Goal: Check status: Check status

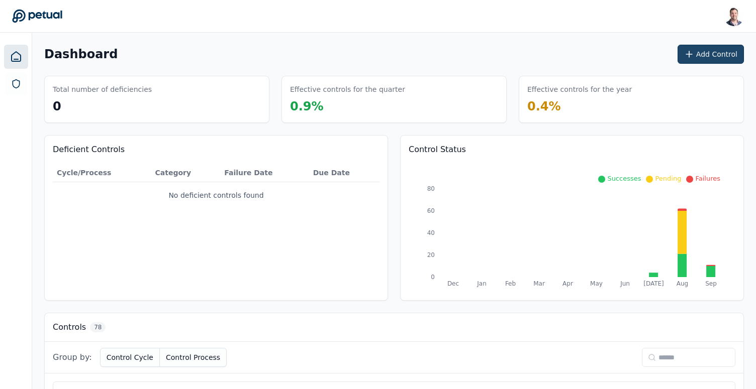
click at [694, 59] on icon at bounding box center [689, 54] width 10 height 10
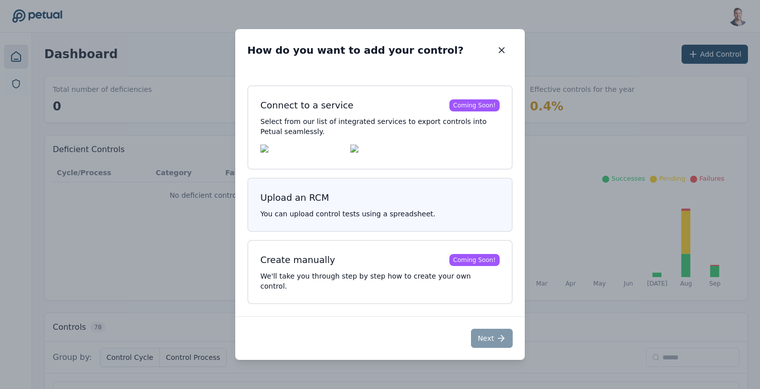
click at [358, 217] on p "You can upload control tests using a spreadsheet." at bounding box center [379, 214] width 239 height 10
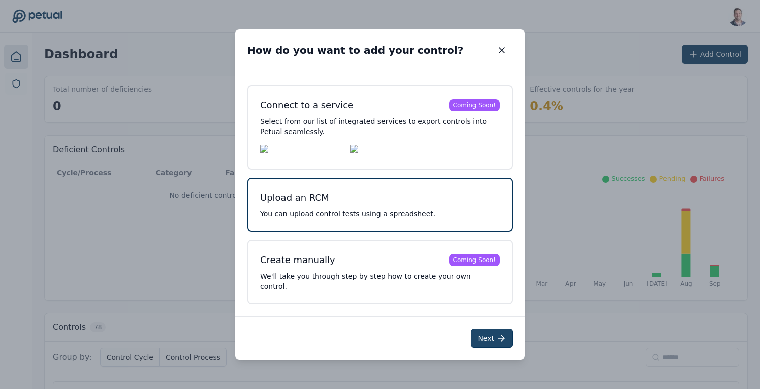
click at [479, 338] on button "Next" at bounding box center [492, 338] width 42 height 19
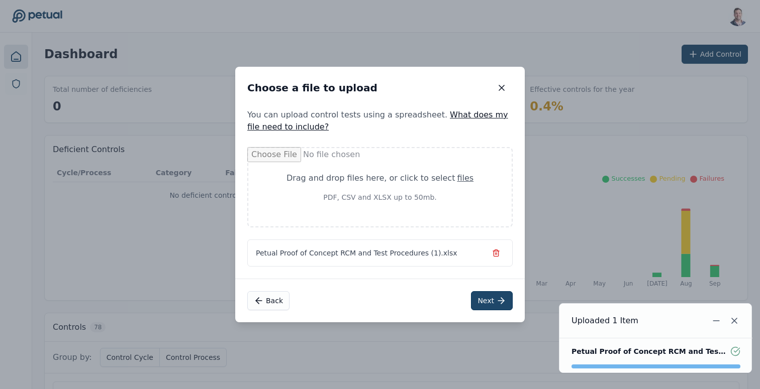
click at [489, 300] on button "Next" at bounding box center [492, 300] width 42 height 19
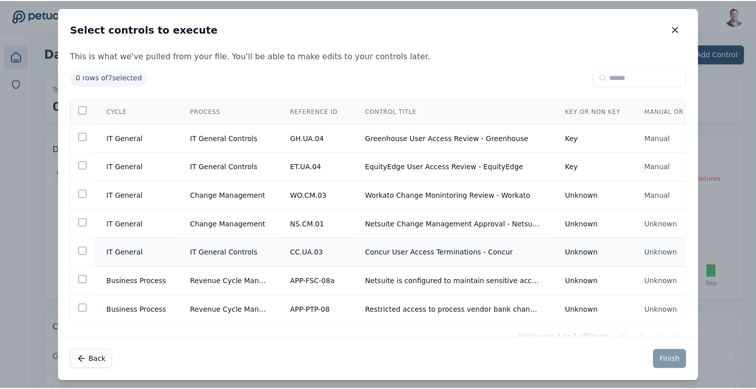
scroll to position [29, 0]
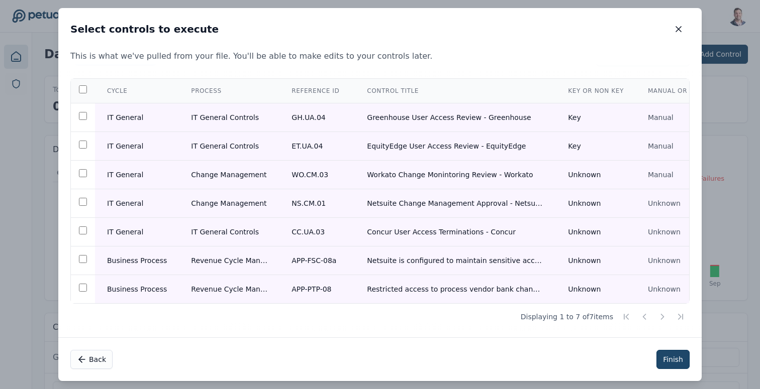
click at [669, 356] on button "Finish" at bounding box center [672, 359] width 33 height 19
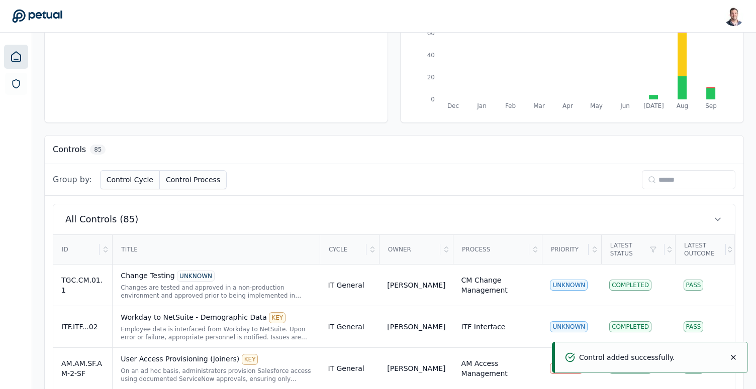
scroll to position [182, 0]
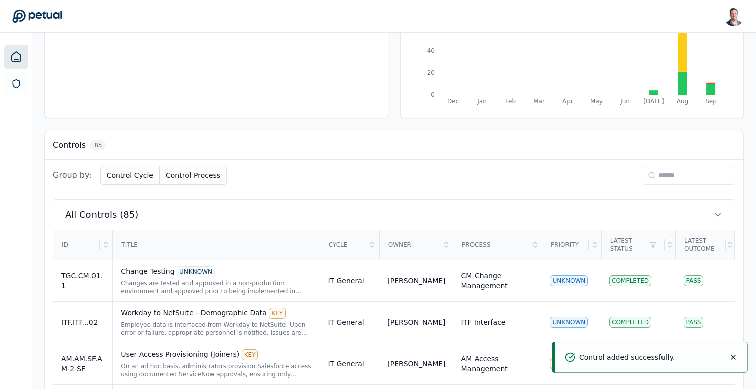
click at [690, 180] on input at bounding box center [687, 175] width 93 height 19
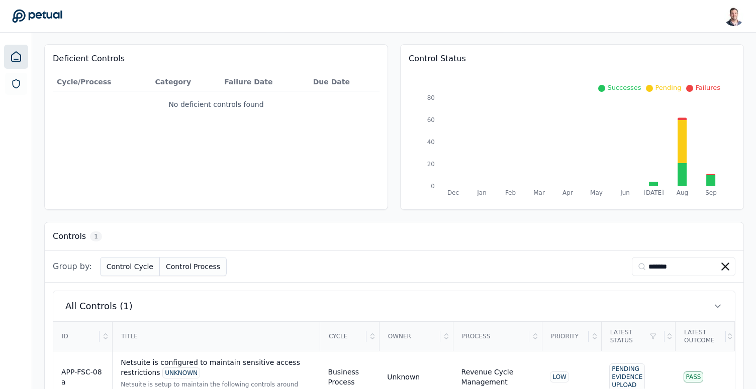
scroll to position [126, 0]
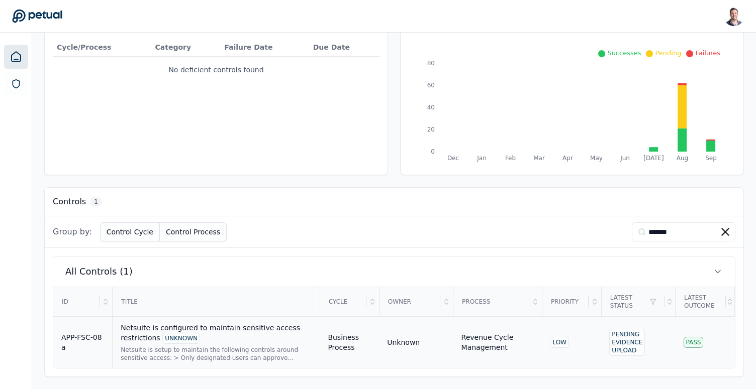
type input "*******"
click at [211, 337] on div "Netsuite is configured to maintain sensitive access restrictions UNKNOWN" at bounding box center [216, 333] width 191 height 21
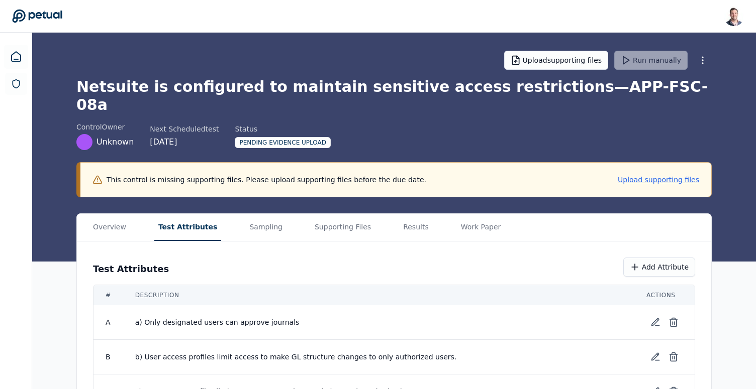
click at [197, 216] on button "Test Attributes" at bounding box center [187, 227] width 67 height 27
click at [257, 153] on main "Upload supporting files Run manually Netsuite is configured to maintain sensiti…" at bounding box center [395, 247] width 727 height 428
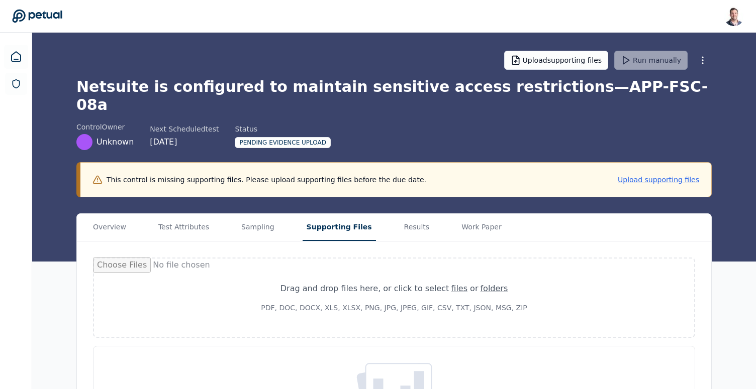
click at [343, 214] on button "Supporting Files" at bounding box center [338, 227] width 73 height 27
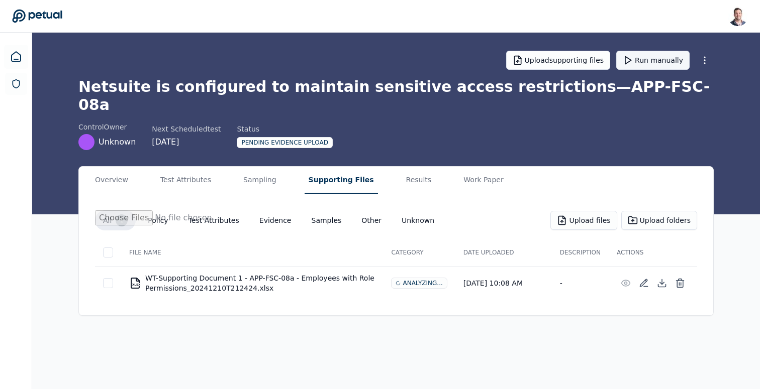
click at [646, 62] on button "Run manually" at bounding box center [652, 60] width 73 height 19
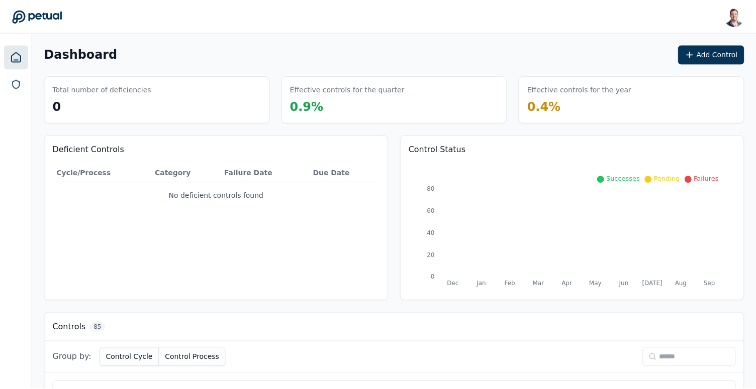
scroll to position [126, 0]
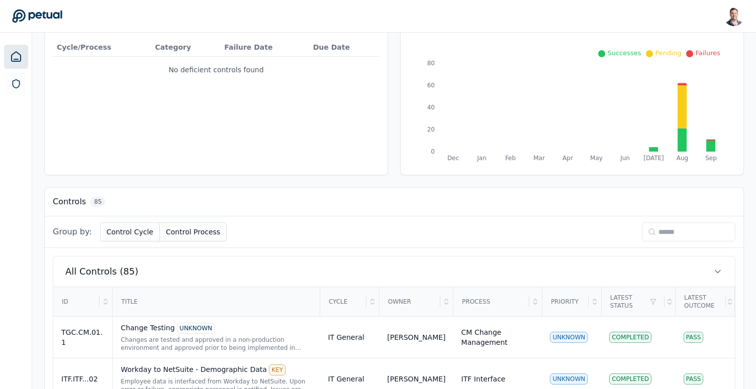
click at [683, 231] on input at bounding box center [687, 232] width 93 height 19
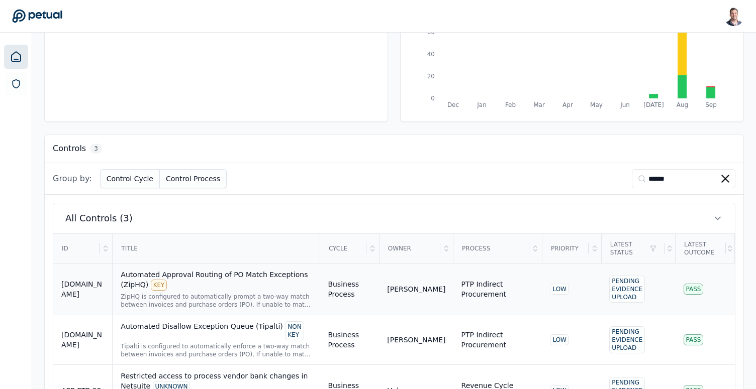
scroll to position [227, 0]
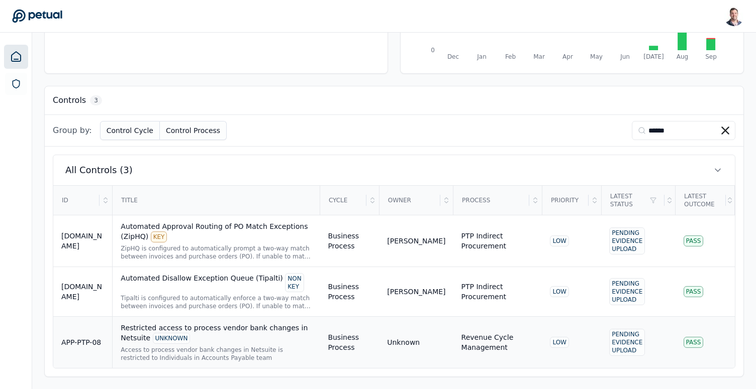
type input "******"
click at [213, 331] on div "Restricted access to process vendor bank changes in Netsuite UNKNOWN" at bounding box center [216, 333] width 191 height 21
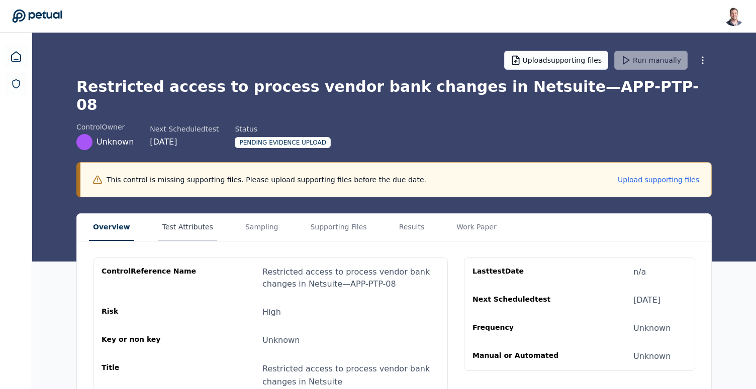
click at [183, 222] on button "Test Attributes" at bounding box center [187, 227] width 59 height 27
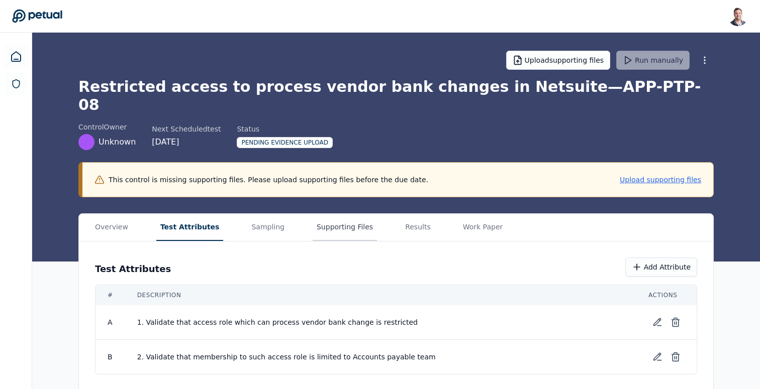
click at [327, 214] on button "Supporting Files" at bounding box center [344, 227] width 64 height 27
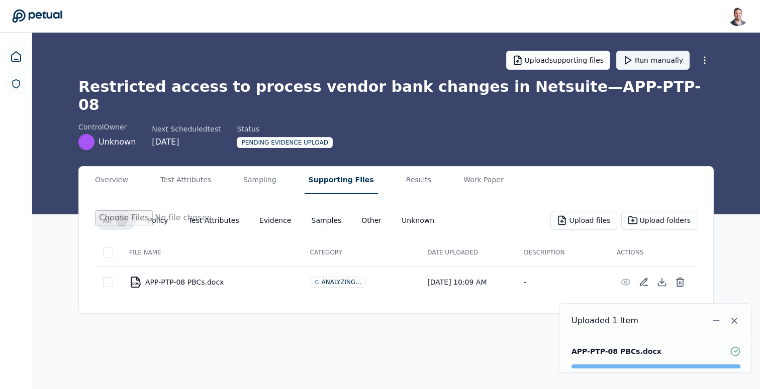
click at [649, 59] on button "Run manually" at bounding box center [652, 60] width 73 height 19
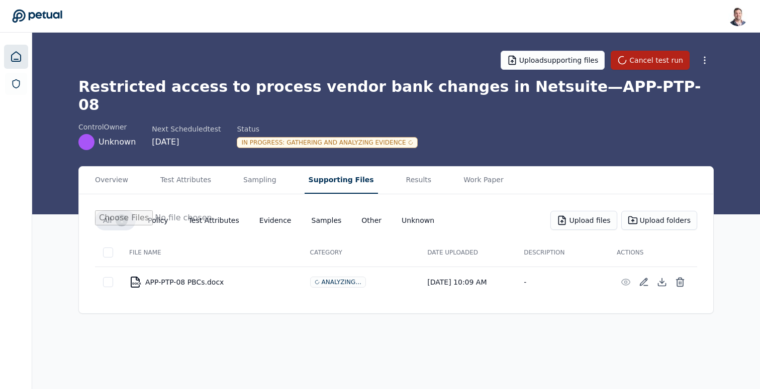
click at [14, 63] on link at bounding box center [16, 57] width 24 height 24
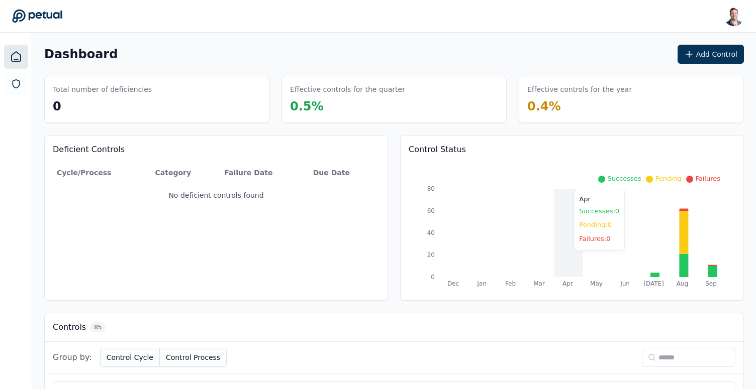
scroll to position [8, 0]
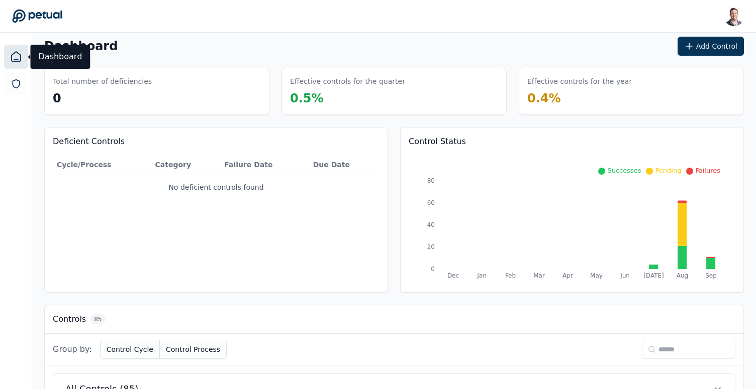
click at [687, 345] on input at bounding box center [687, 349] width 93 height 19
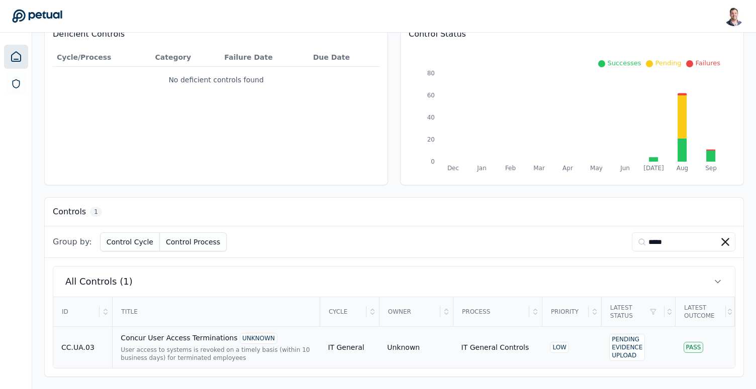
type input "*****"
click at [191, 344] on div "Concur User Access Terminations UNKNOWN User access to systems is revoked on a …" at bounding box center [216, 347] width 191 height 29
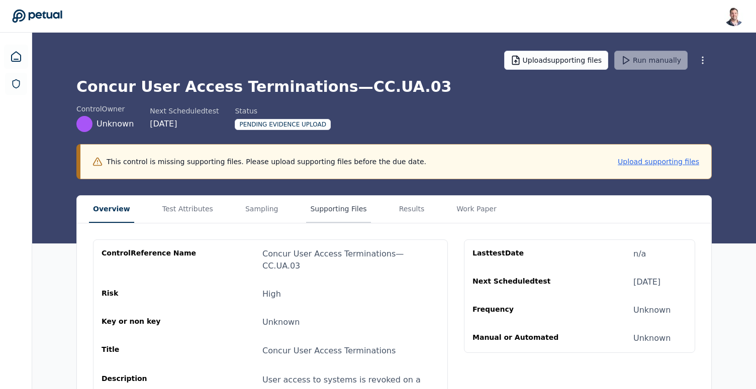
click at [313, 212] on button "Supporting Files" at bounding box center [338, 209] width 64 height 27
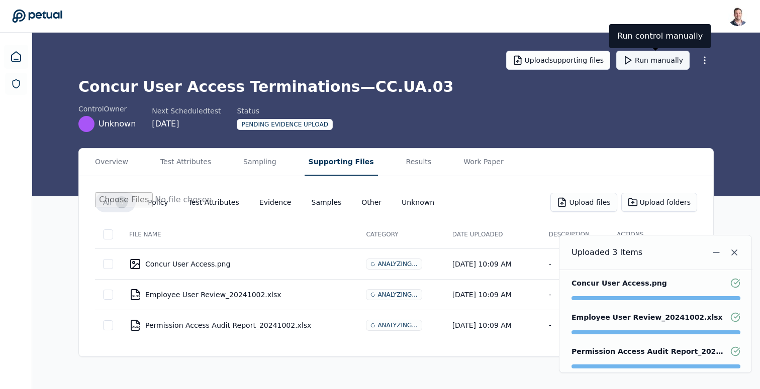
click at [643, 59] on button "Run manually" at bounding box center [652, 60] width 73 height 19
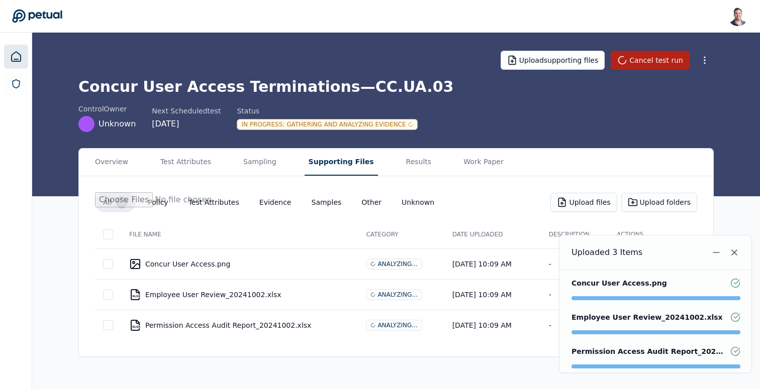
click at [23, 60] on link at bounding box center [16, 57] width 24 height 24
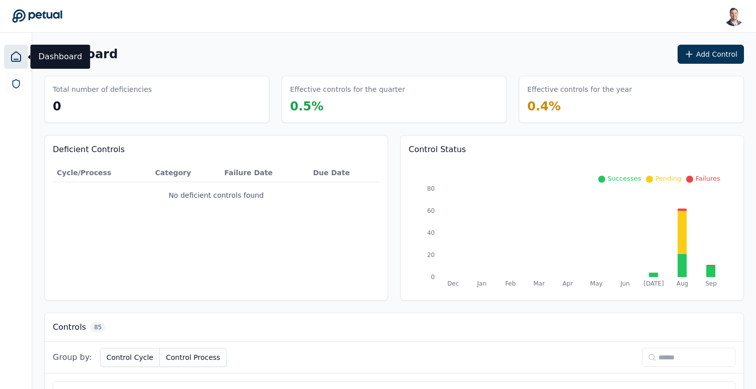
click at [684, 363] on input at bounding box center [687, 357] width 93 height 19
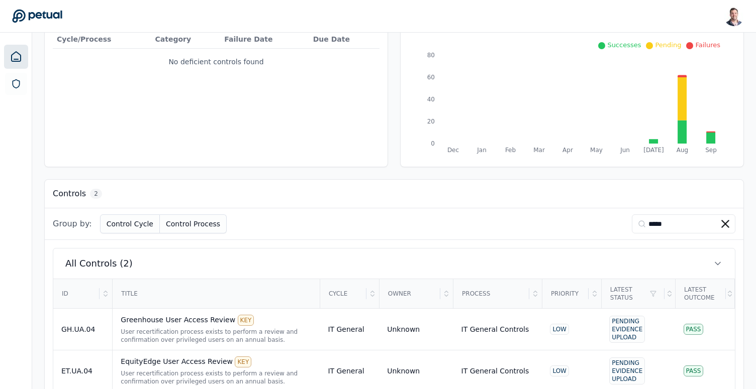
scroll to position [157, 0]
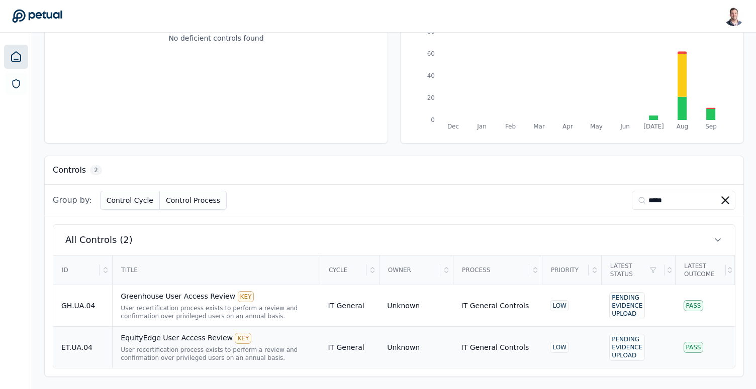
type input "*****"
click at [178, 340] on div "EquityEdge User Access Review KEY" at bounding box center [216, 338] width 191 height 11
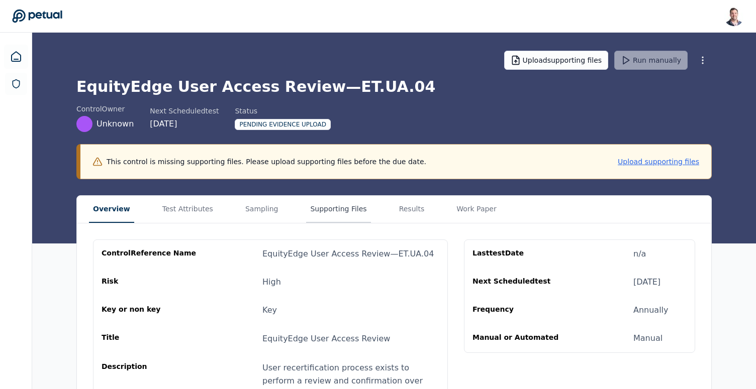
click at [308, 209] on button "Supporting Files" at bounding box center [338, 209] width 64 height 27
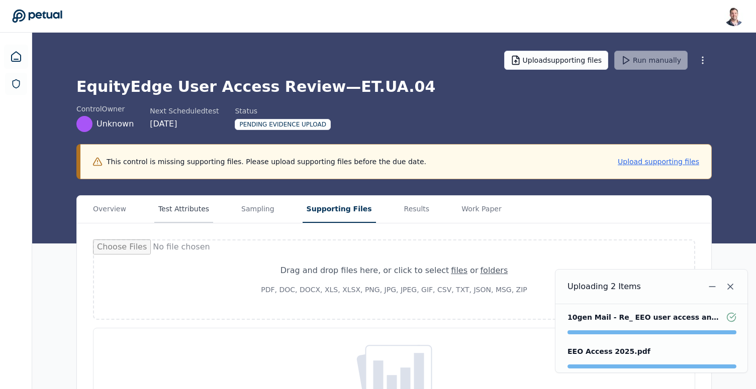
click at [190, 206] on button "Test Attributes" at bounding box center [183, 209] width 59 height 27
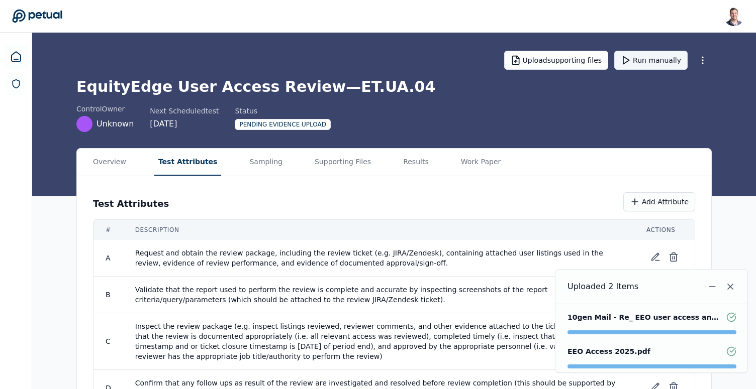
click at [643, 67] on button "Run manually" at bounding box center [650, 60] width 73 height 19
click at [18, 60] on icon at bounding box center [16, 57] width 12 height 12
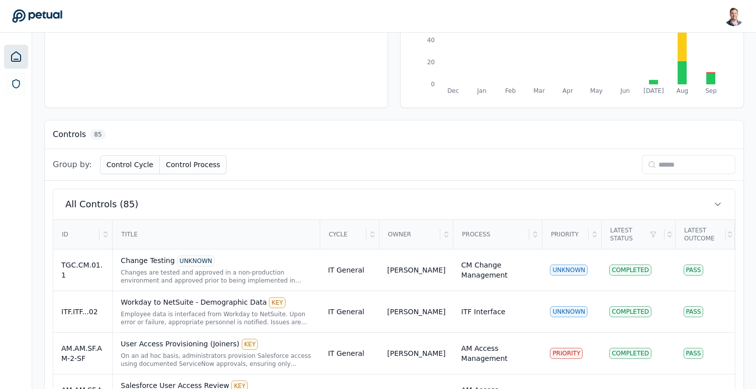
scroll to position [262, 0]
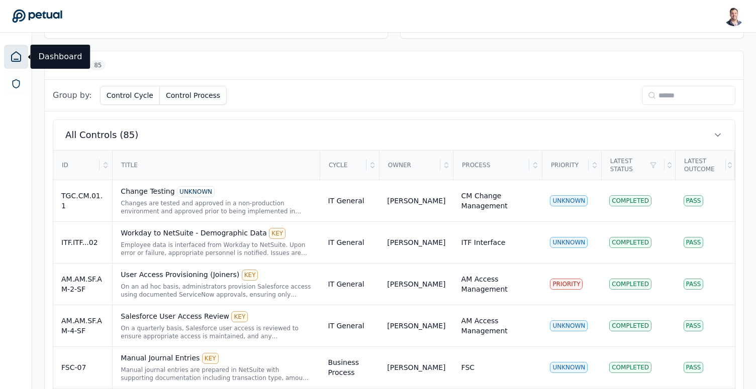
click at [668, 102] on input at bounding box center [687, 95] width 93 height 19
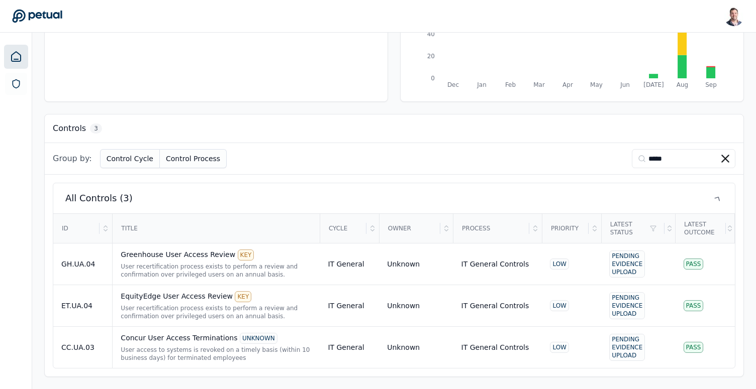
scroll to position [157, 0]
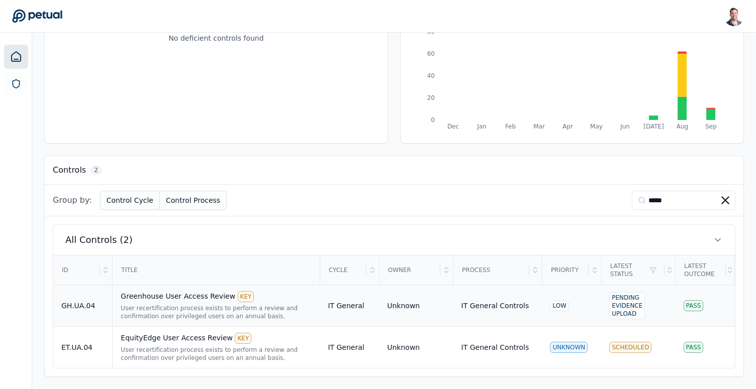
type input "*****"
click at [181, 302] on div "Greenhouse User Access Review KEY User recertification process exists to perfor…" at bounding box center [216, 305] width 191 height 29
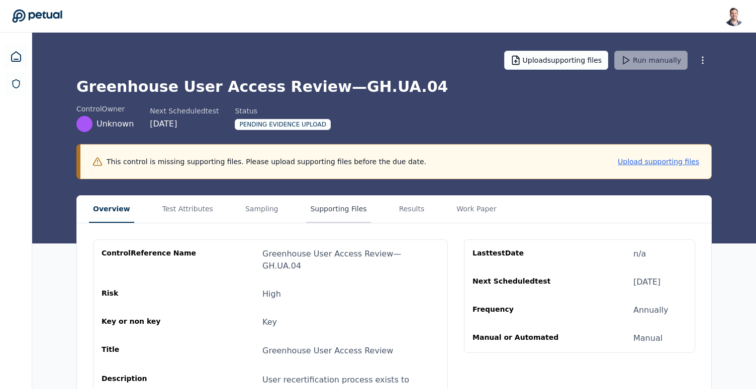
click at [315, 210] on button "Supporting Files" at bounding box center [338, 209] width 64 height 27
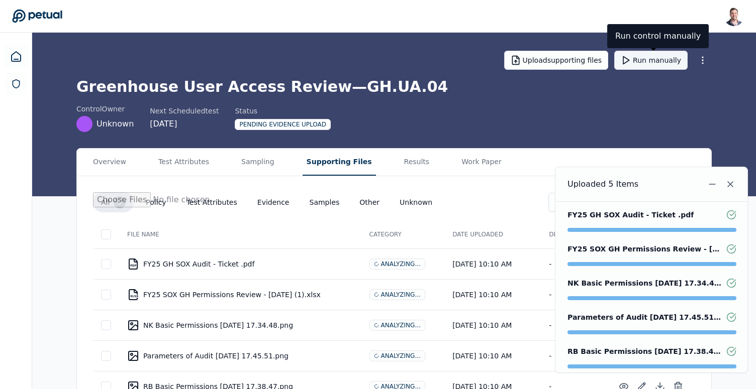
click at [659, 62] on button "Run manually" at bounding box center [650, 60] width 73 height 19
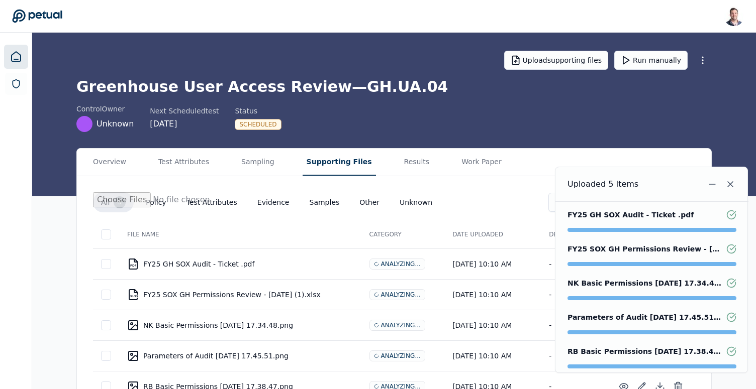
click at [14, 58] on icon at bounding box center [16, 57] width 12 height 12
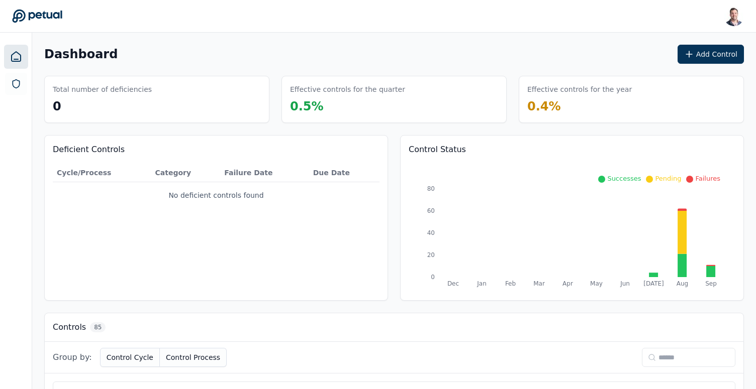
click at [661, 355] on input at bounding box center [687, 357] width 93 height 19
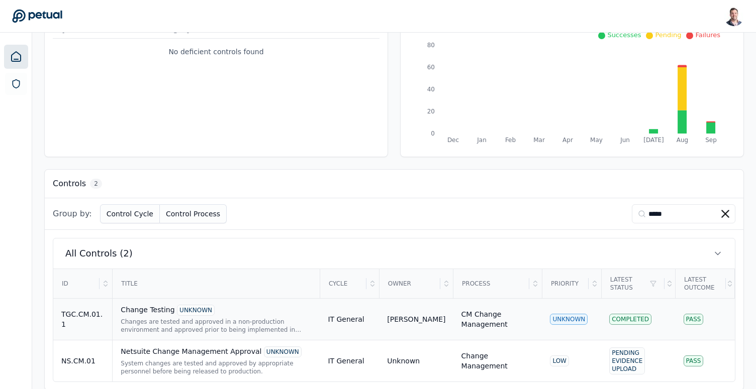
scroll to position [157, 0]
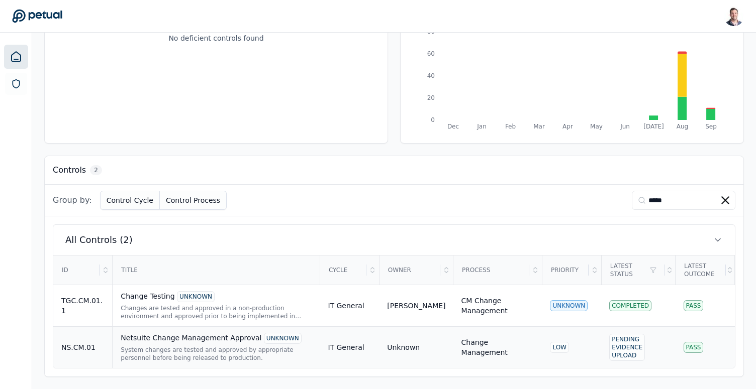
type input "*****"
click at [204, 346] on div "System changes are tested and approved by appropriate personnel before being re…" at bounding box center [216, 354] width 191 height 16
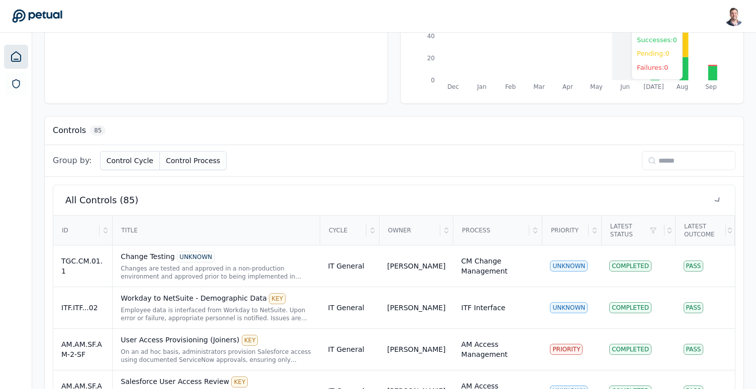
scroll to position [265, 0]
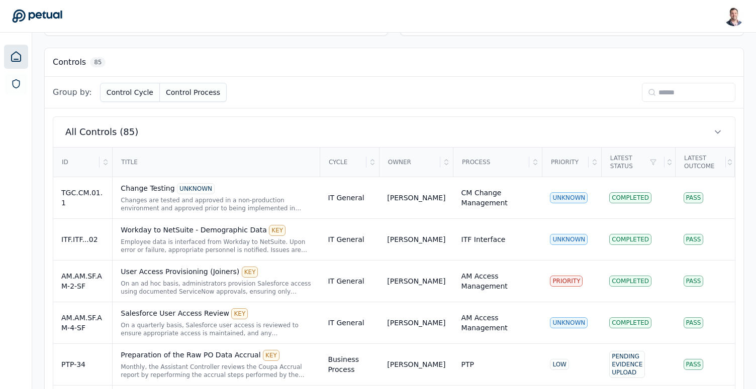
click at [663, 93] on input at bounding box center [687, 92] width 93 height 19
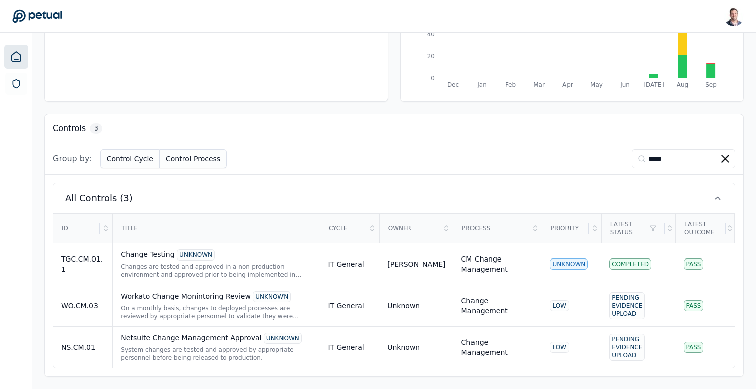
scroll to position [116, 0]
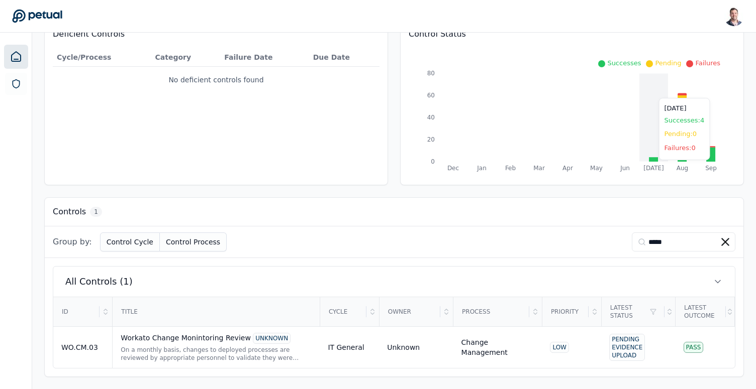
type input "*****"
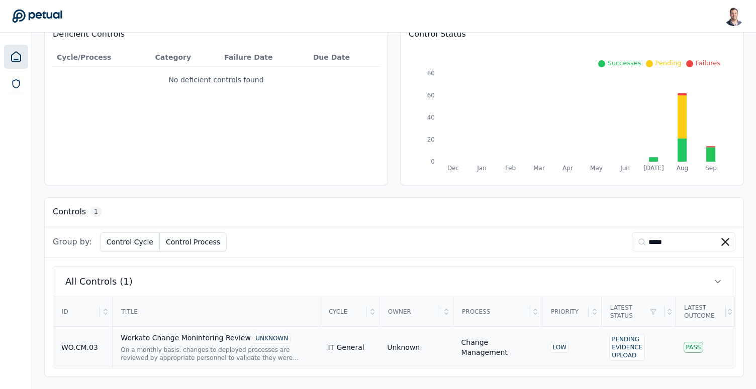
click at [167, 335] on div "Workato Change Monintoring Review UNKNOWN" at bounding box center [216, 338] width 191 height 11
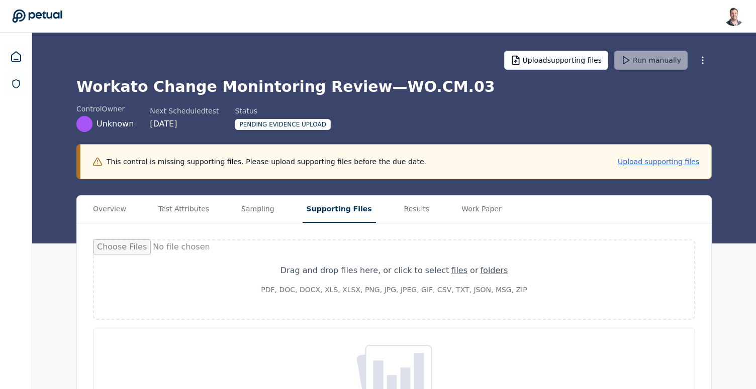
click at [304, 210] on button "Supporting Files" at bounding box center [338, 209] width 73 height 27
click at [169, 219] on button "Test Attributes" at bounding box center [183, 209] width 59 height 27
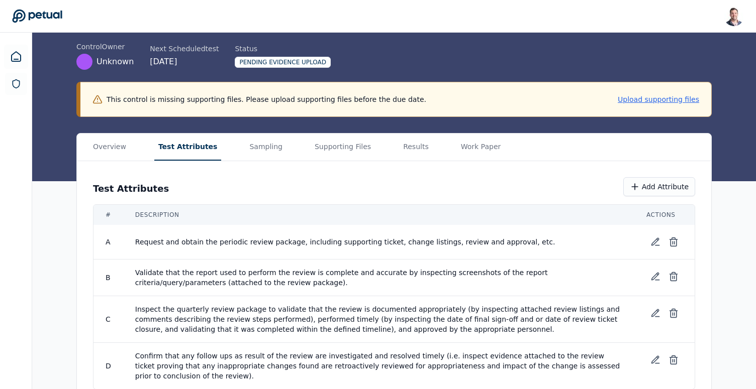
scroll to position [79, 0]
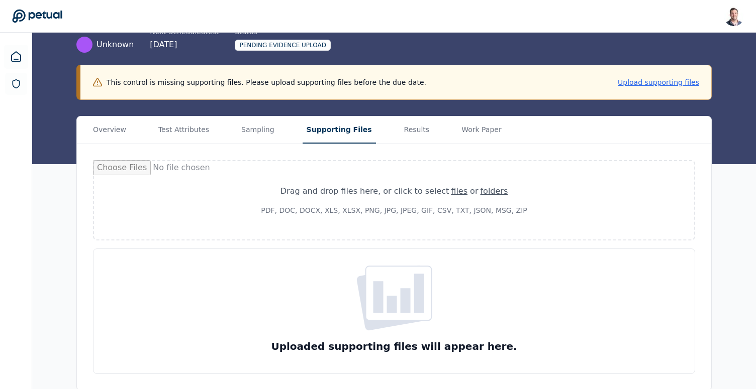
click at [335, 135] on button "Supporting Files" at bounding box center [338, 130] width 73 height 27
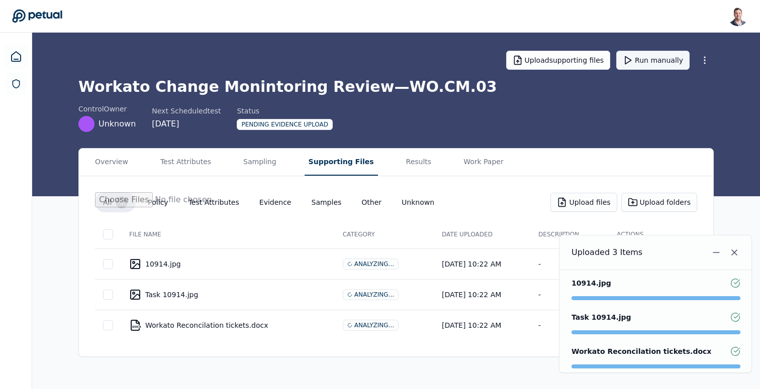
click at [667, 63] on button "Run manually" at bounding box center [652, 60] width 73 height 19
click at [14, 60] on icon at bounding box center [16, 57] width 12 height 12
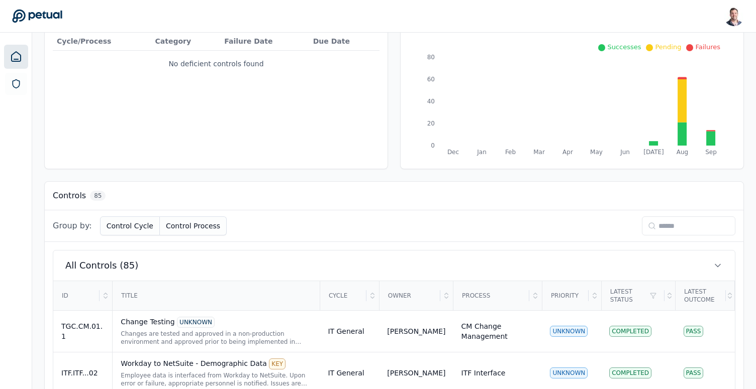
scroll to position [288, 0]
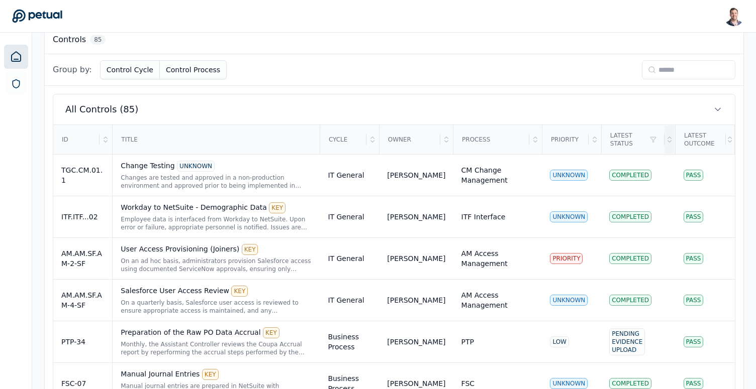
click at [670, 140] on icon at bounding box center [669, 140] width 8 height 8
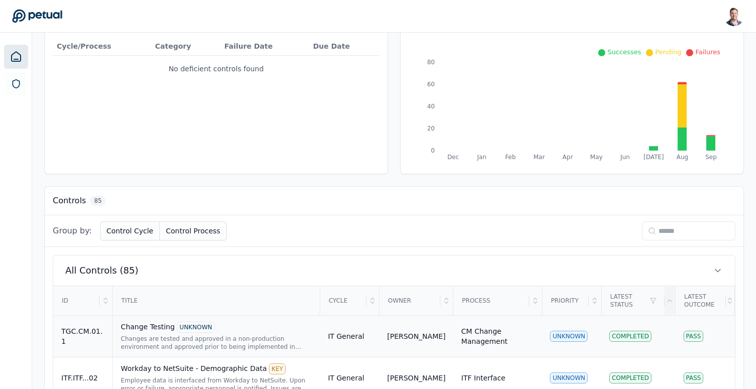
scroll to position [121, 0]
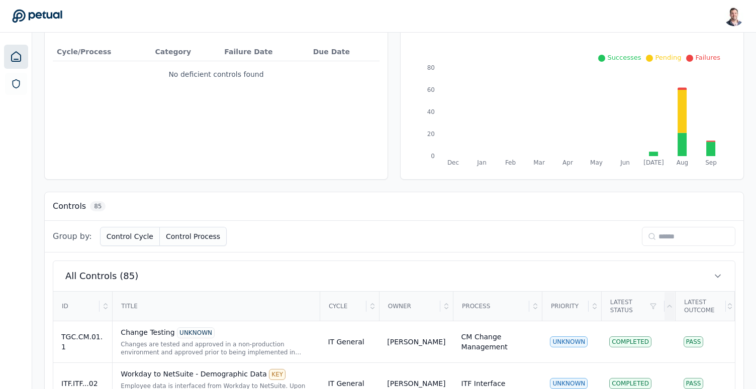
click at [669, 236] on input at bounding box center [687, 236] width 93 height 19
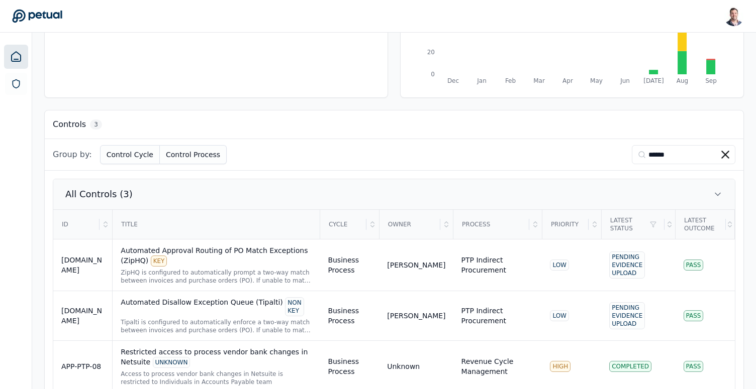
scroll to position [227, 0]
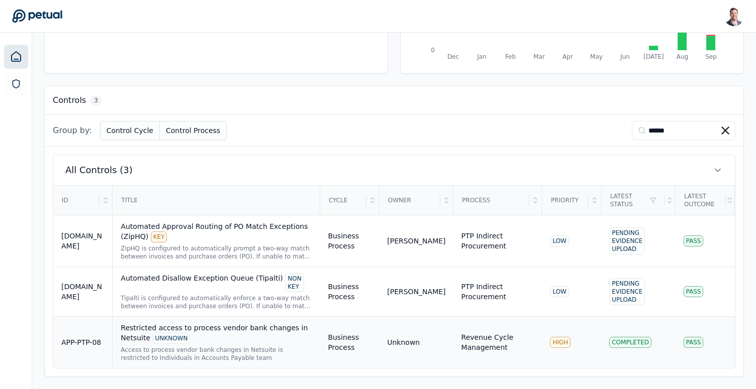
type input "******"
click at [205, 330] on div "Restricted access to process vendor bank changes in Netsuite UNKNOWN" at bounding box center [216, 333] width 191 height 21
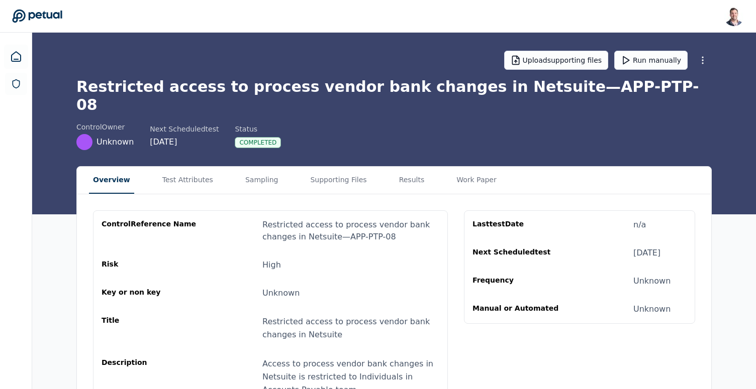
click at [375, 167] on div "Overview Test Attributes Sampling Supporting Files Results Work Paper" at bounding box center [394, 181] width 634 height 28
click at [397, 167] on button "Results" at bounding box center [414, 180] width 34 height 27
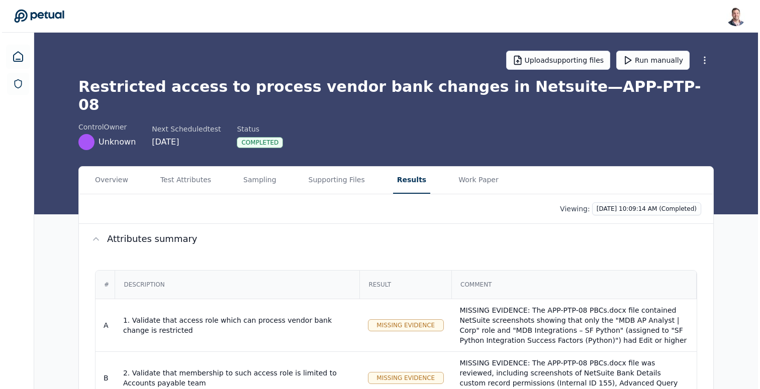
scroll to position [135, 0]
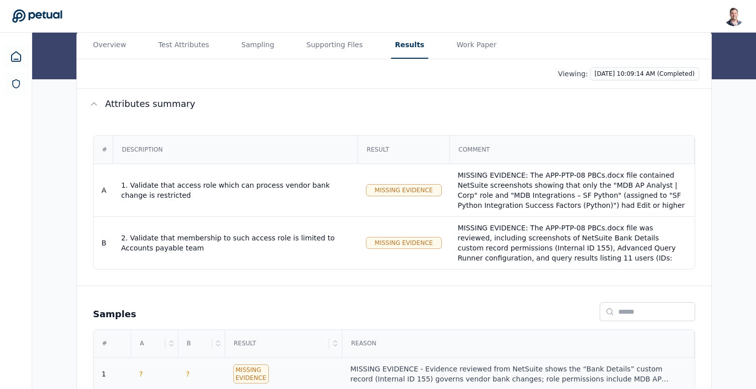
click at [466, 364] on div "MISSING EVIDENCE - Evidence reviewed from NetSuite shows the “Bank Details” cus…" at bounding box center [518, 374] width 336 height 20
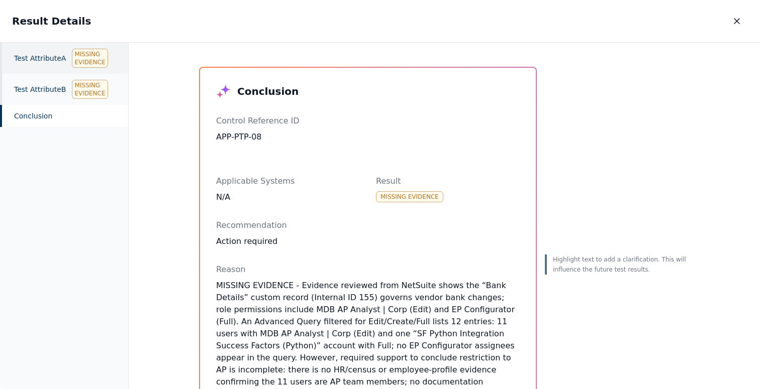
click at [23, 62] on div "Test Attribute A Missing Evidence" at bounding box center [64, 58] width 128 height 31
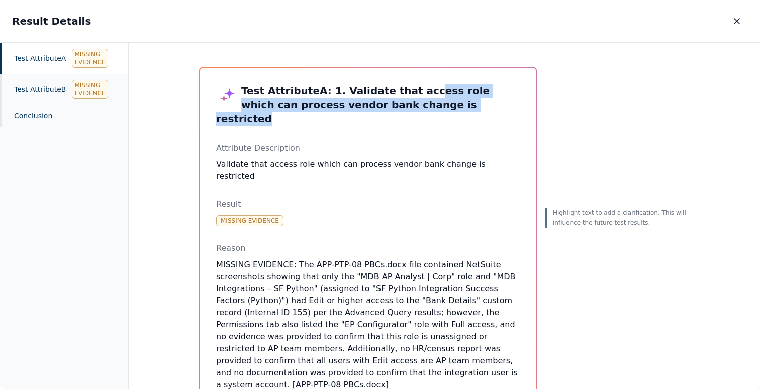
drag, startPoint x: 445, startPoint y: 112, endPoint x: 403, endPoint y: 91, distance: 46.5
click at [402, 91] on h3 "Test Attribute A : 1. Validate that access role which can process vendor bank c…" at bounding box center [367, 105] width 303 height 42
click at [431, 92] on h3 "Test Attribute A : 1. Validate that access role which can process vendor bank c…" at bounding box center [367, 105] width 303 height 42
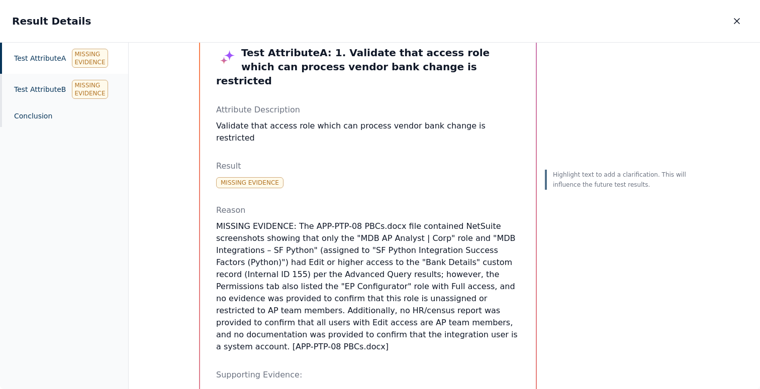
scroll to position [39, 0]
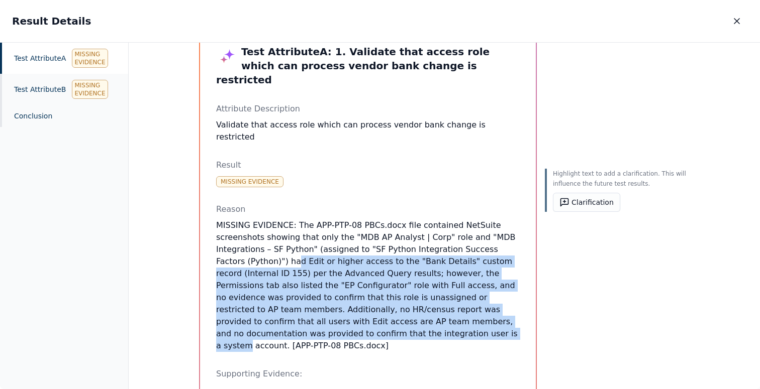
drag, startPoint x: 264, startPoint y: 237, endPoint x: 271, endPoint y: 304, distance: 67.7
click at [271, 304] on p "MISSING EVIDENCE: The APP-PTP-08 PBCs.docx file contained NetSuite screenshots …" at bounding box center [367, 286] width 303 height 133
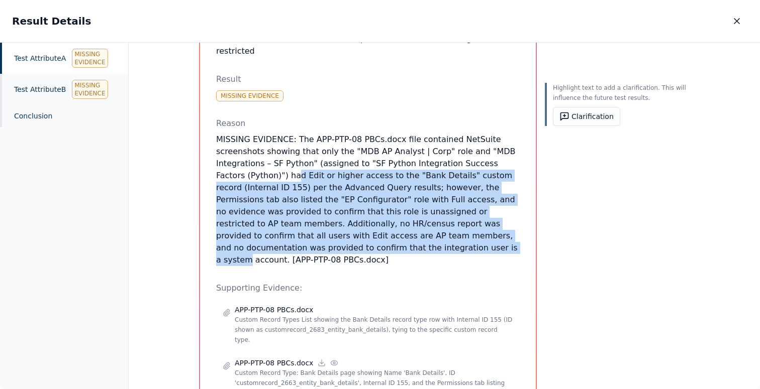
scroll to position [126, 0]
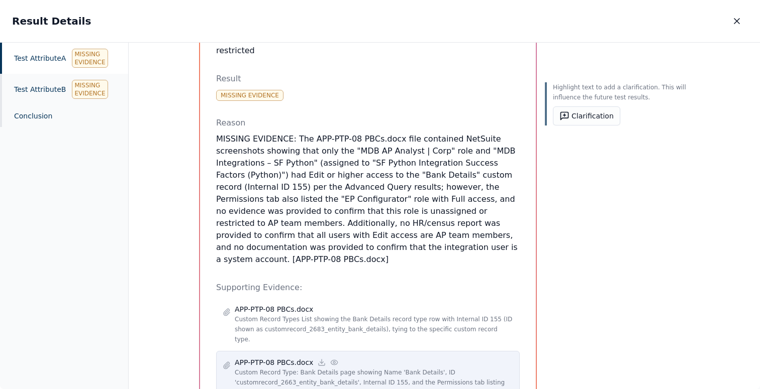
click at [332, 359] on icon at bounding box center [334, 363] width 8 height 8
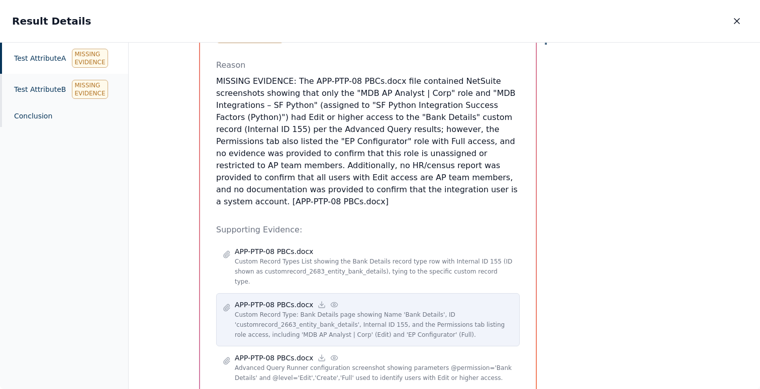
scroll to position [191, 0]
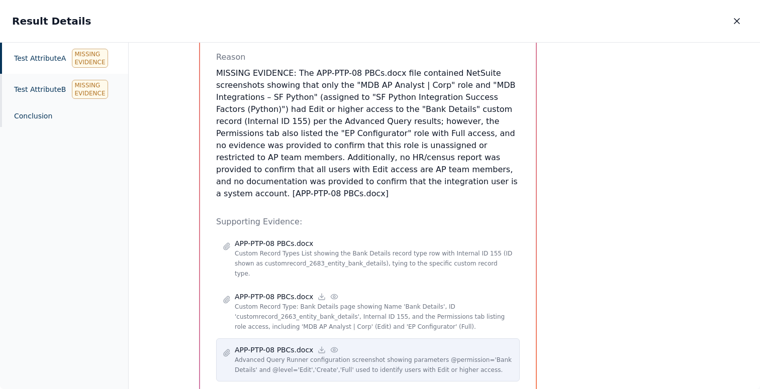
click at [332, 346] on icon at bounding box center [334, 350] width 8 height 8
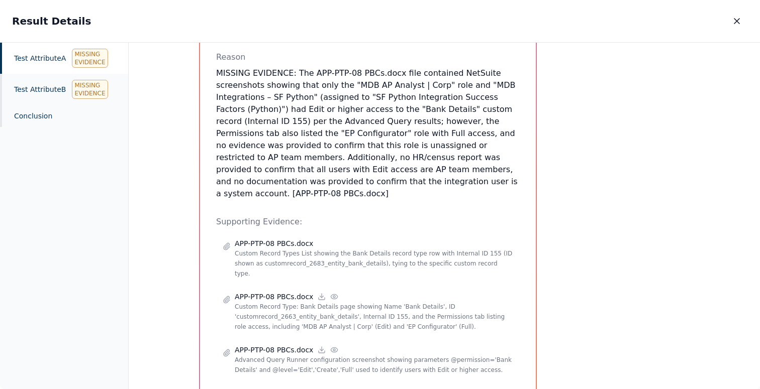
scroll to position [244, 0]
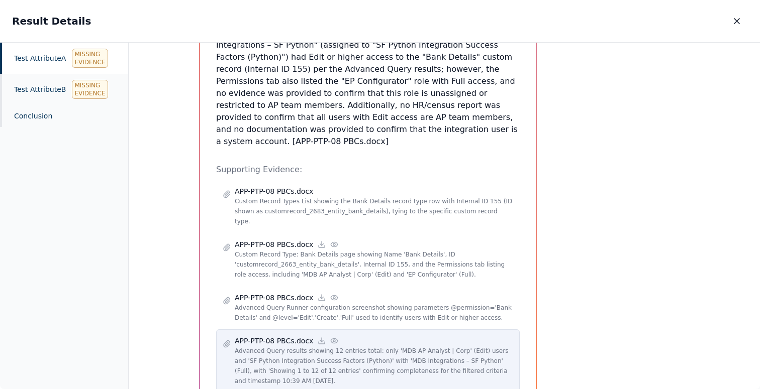
click at [332, 337] on icon at bounding box center [334, 341] width 8 height 8
click at [334, 337] on icon at bounding box center [334, 341] width 8 height 8
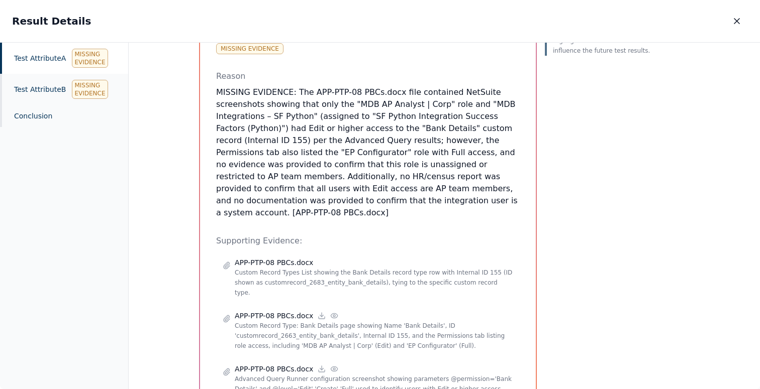
scroll to position [159, 0]
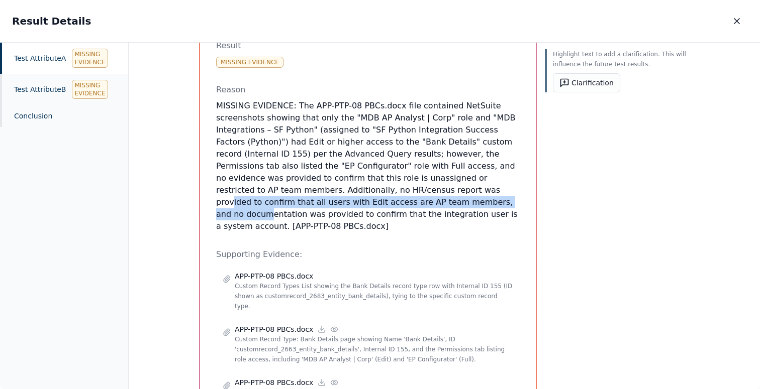
drag, startPoint x: 324, startPoint y: 167, endPoint x: 324, endPoint y: 175, distance: 7.5
click at [324, 175] on p "MISSING EVIDENCE: The APP-PTP-08 PBCs.docx file contained NetSuite screenshots …" at bounding box center [367, 166] width 303 height 133
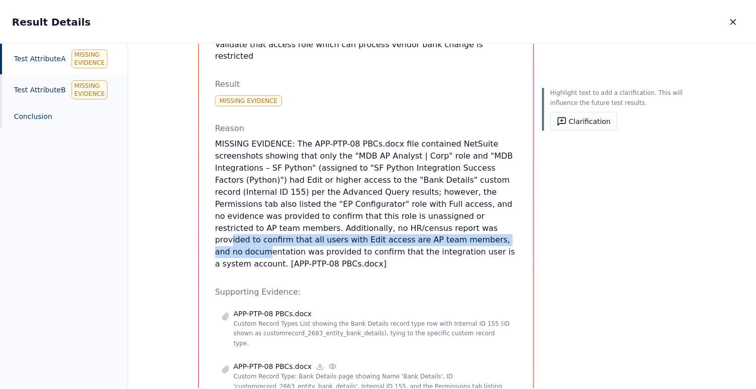
scroll to position [0, 0]
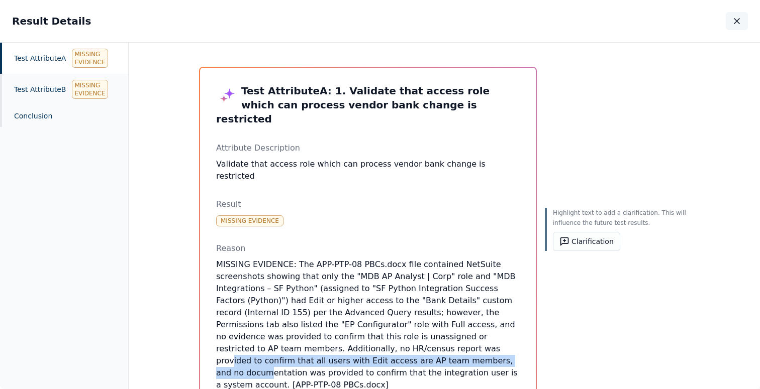
click at [731, 27] on button "button" at bounding box center [736, 21] width 22 height 18
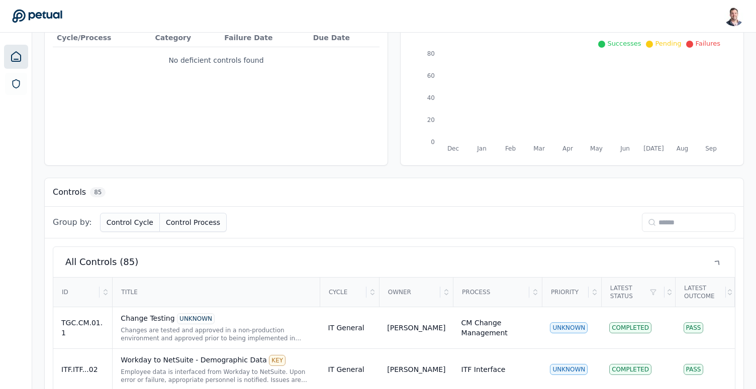
scroll to position [227, 0]
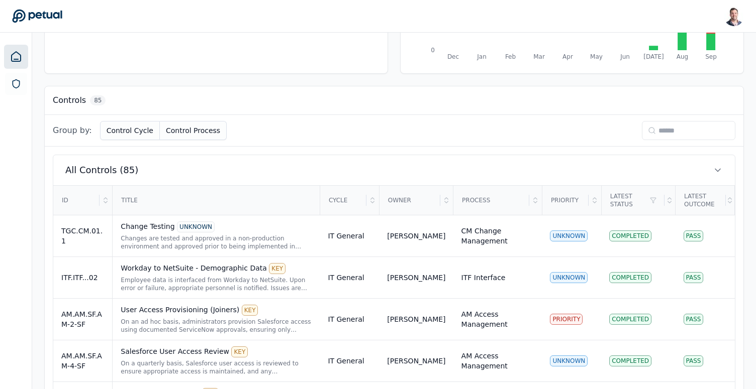
click at [665, 135] on input at bounding box center [687, 130] width 93 height 19
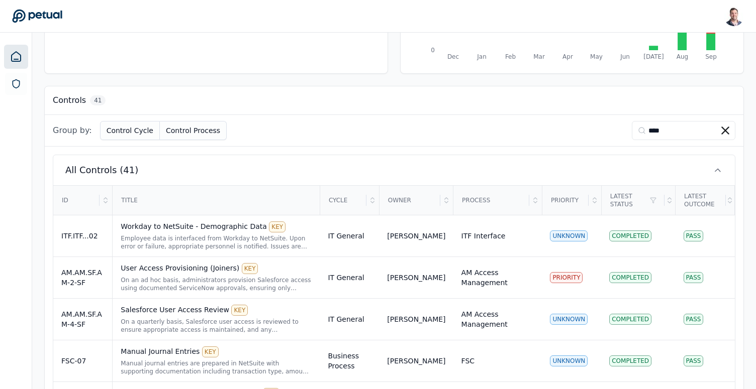
scroll to position [116, 0]
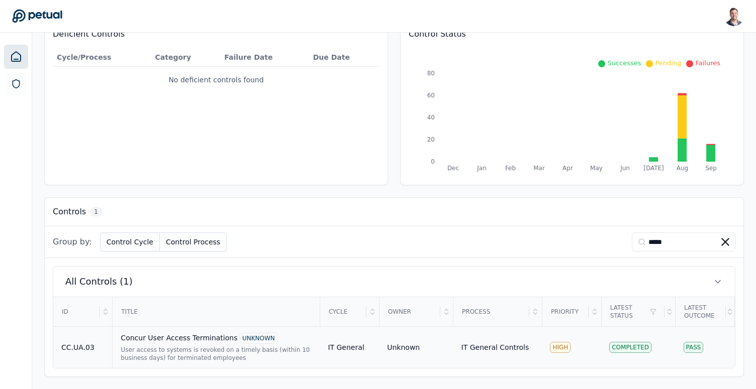
type input "*****"
click at [150, 359] on div "User access to systems is revoked on a timely basis (within 10 business days) f…" at bounding box center [216, 354] width 191 height 16
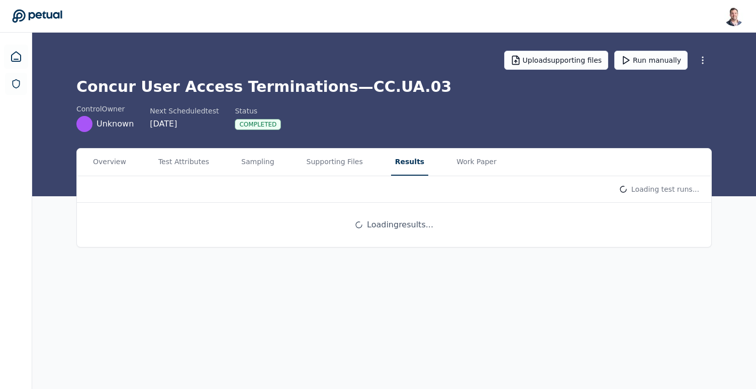
click at [391, 149] on button "Results" at bounding box center [409, 162] width 37 height 27
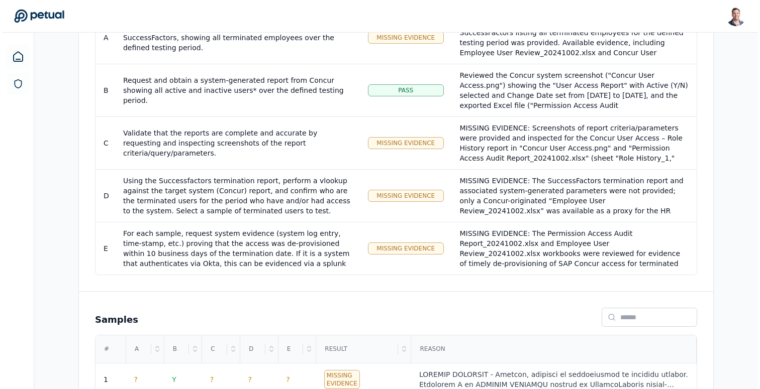
scroll to position [293, 0]
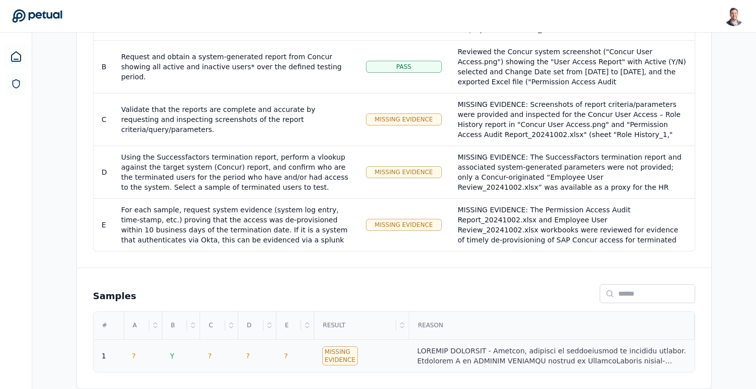
click at [499, 357] on div at bounding box center [551, 356] width 269 height 20
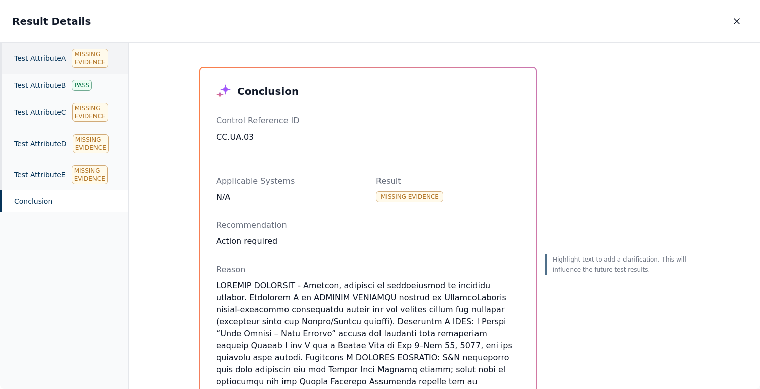
click at [52, 64] on div "Test Attribute A Missing Evidence" at bounding box center [64, 58] width 128 height 31
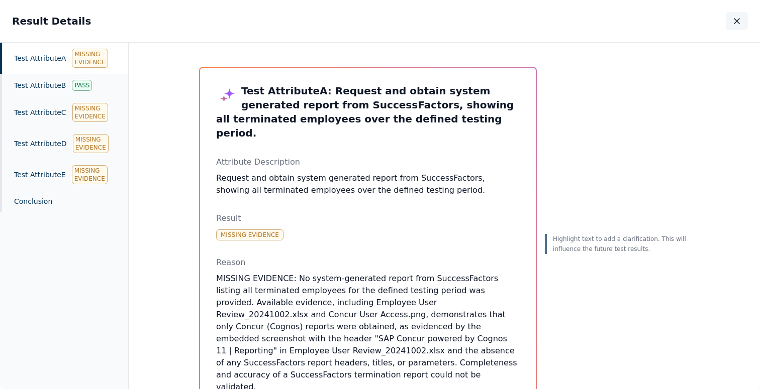
click at [739, 19] on icon "button" at bounding box center [736, 21] width 10 height 10
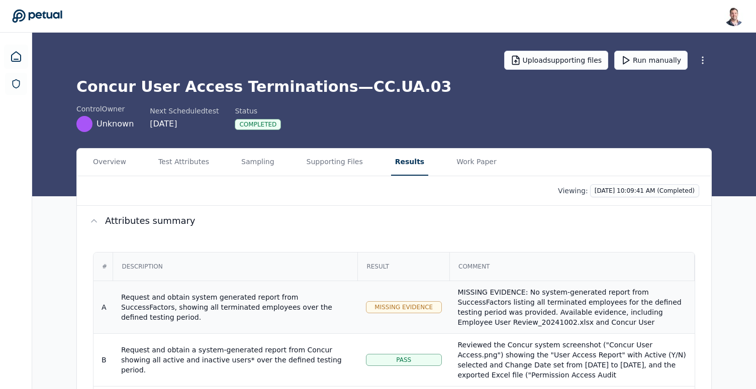
click at [518, 305] on div "MISSING EVIDENCE: No system-generated report from SuccessFactors listing all te…" at bounding box center [572, 342] width 229 height 111
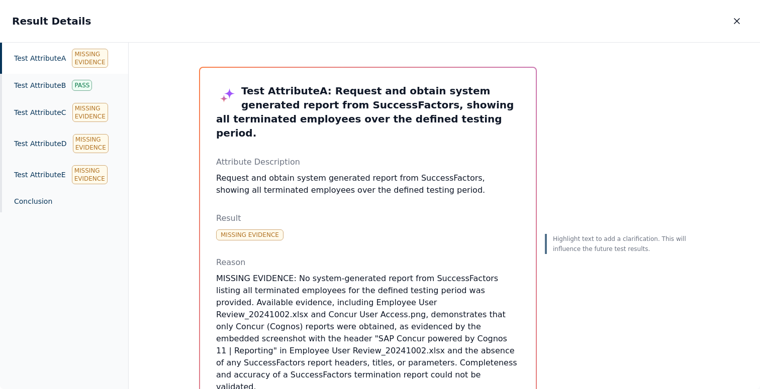
click at [44, 56] on div "Test Attribute A Missing Evidence" at bounding box center [64, 58] width 128 height 31
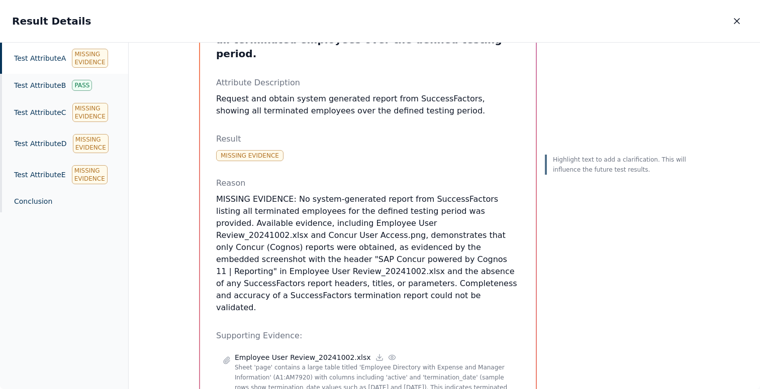
scroll to position [55, 0]
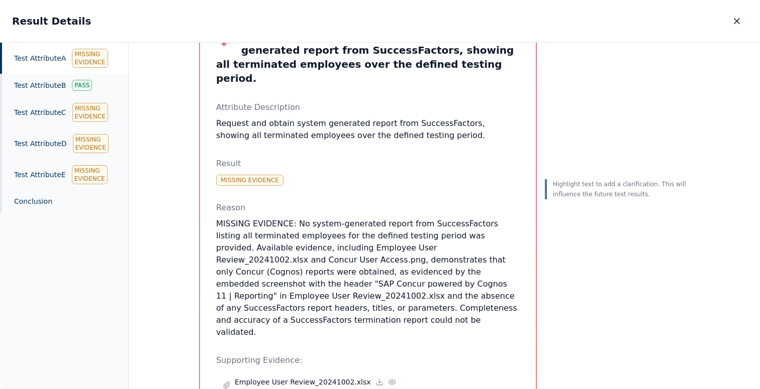
click at [390, 246] on p "MISSING EVIDENCE: No system-generated report from SuccessFactors listing all te…" at bounding box center [367, 278] width 303 height 121
click at [351, 247] on p "MISSING EVIDENCE: No system-generated report from SuccessFactors listing all te…" at bounding box center [367, 278] width 303 height 121
click at [37, 93] on div "Test Attribute B Pass" at bounding box center [64, 85] width 128 height 23
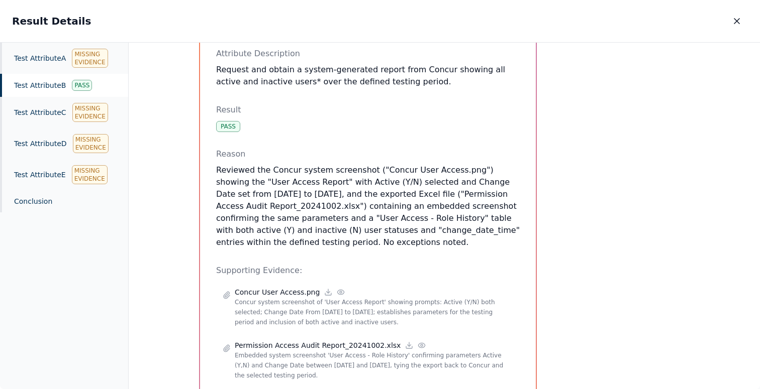
scroll to position [104, 0]
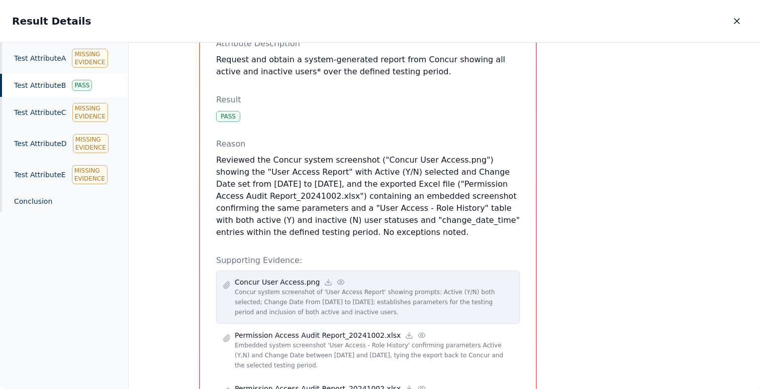
click at [340, 283] on circle at bounding box center [341, 282] width 2 height 2
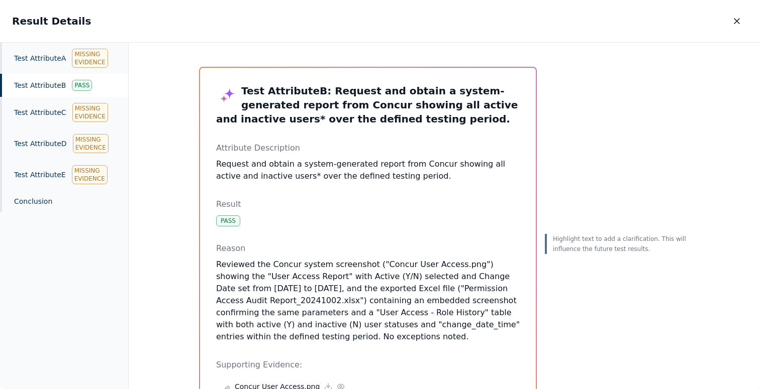
scroll to position [264, 0]
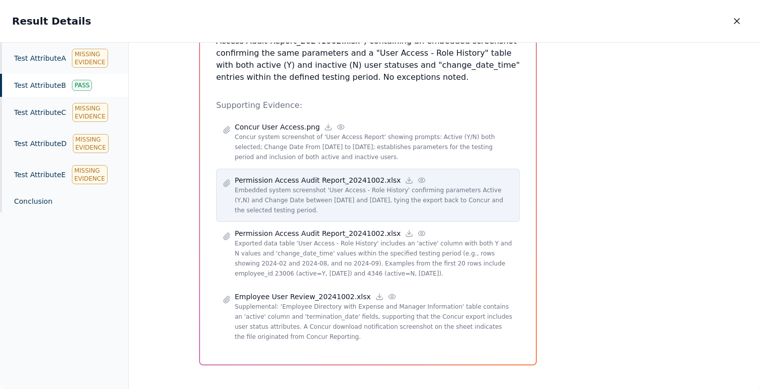
click at [420, 179] on circle at bounding box center [421, 180] width 2 height 2
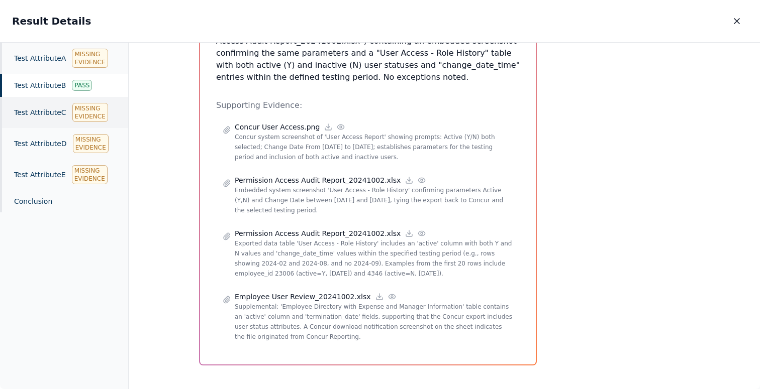
click at [31, 106] on div "Test Attribute C Missing Evidence" at bounding box center [64, 112] width 128 height 31
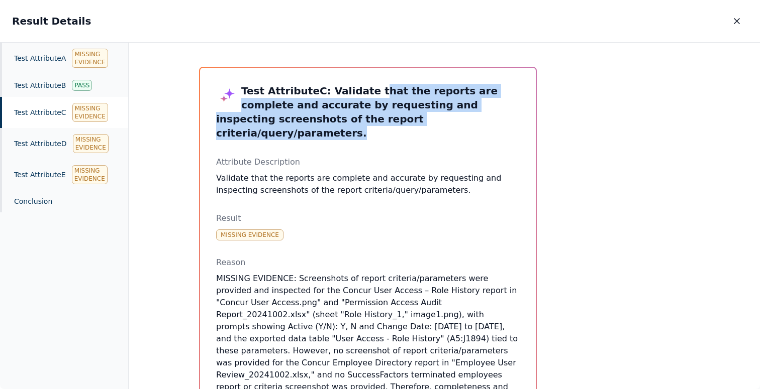
drag, startPoint x: 405, startPoint y: 120, endPoint x: 358, endPoint y: 90, distance: 55.3
click at [358, 90] on h3 "Test Attribute C : Validate that the reports are complete and accurate by reque…" at bounding box center [367, 112] width 303 height 56
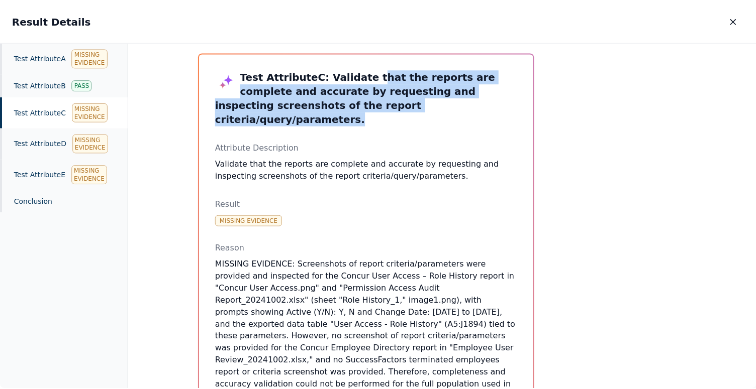
scroll to position [98, 0]
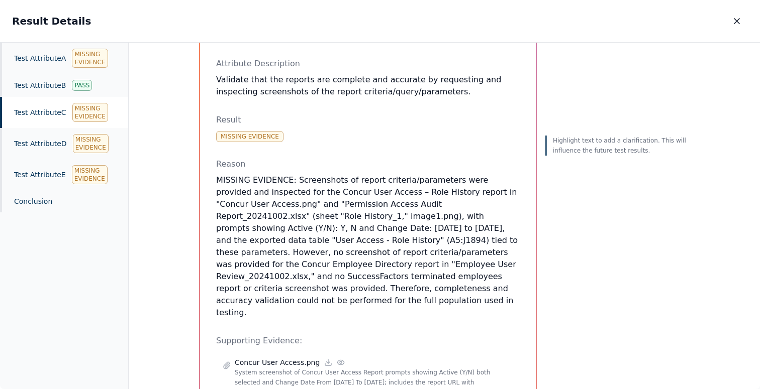
drag, startPoint x: 352, startPoint y: 290, endPoint x: 317, endPoint y: 150, distance: 144.4
click at [317, 158] on div "Reason MISSING EVIDENCE: Screenshots of report criteria/parameters were provide…" at bounding box center [367, 238] width 303 height 161
click at [317, 158] on p "Reason" at bounding box center [367, 164] width 303 height 12
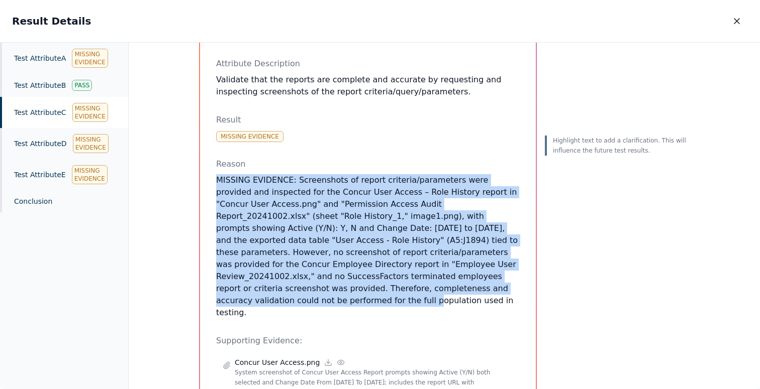
drag, startPoint x: 317, startPoint y: 150, endPoint x: 388, endPoint y: 282, distance: 150.1
click at [388, 282] on div "Reason MISSING EVIDENCE: Screenshots of report criteria/parameters were provide…" at bounding box center [367, 238] width 303 height 161
click at [388, 282] on p "MISSING EVIDENCE: Screenshots of report criteria/parameters were provided and i…" at bounding box center [367, 246] width 303 height 145
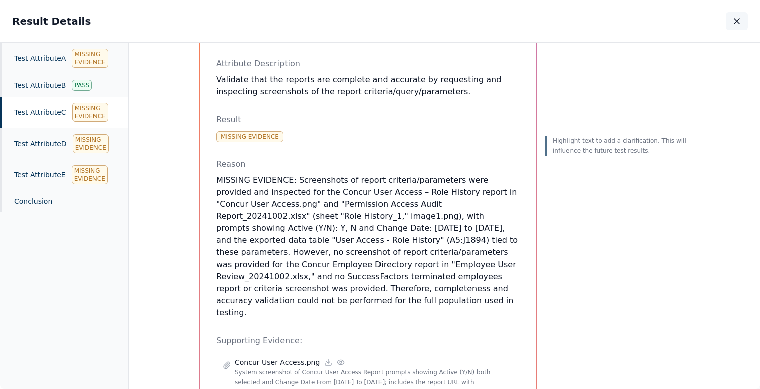
click at [737, 28] on button "button" at bounding box center [736, 21] width 22 height 18
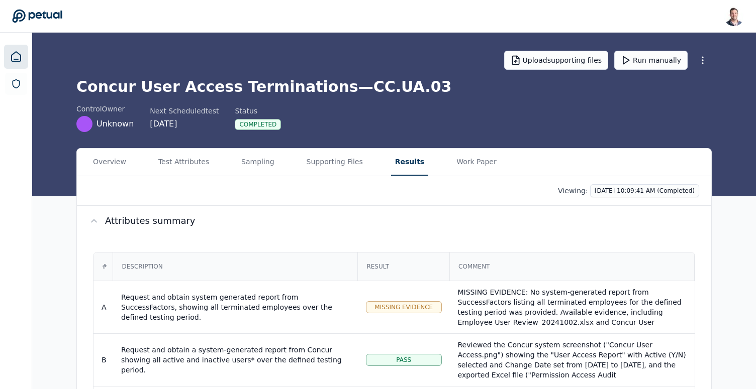
click at [19, 55] on icon at bounding box center [16, 57] width 12 height 12
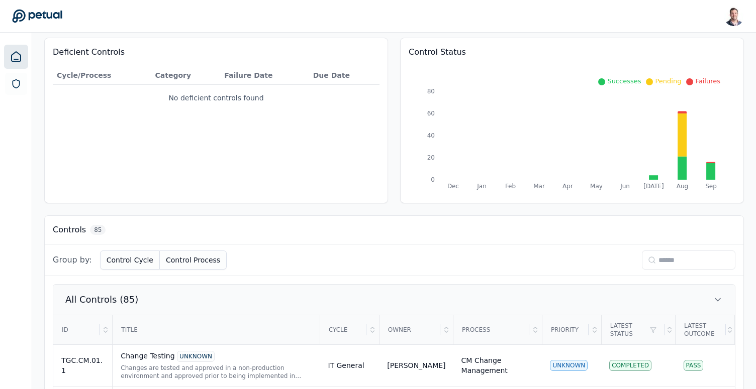
scroll to position [102, 0]
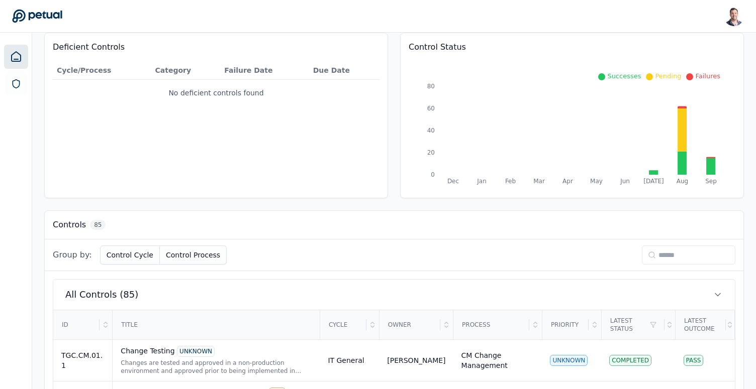
click at [659, 256] on input at bounding box center [687, 255] width 93 height 19
type input "****"
click at [142, 347] on div "Change Testing UNKNOWN" at bounding box center [216, 351] width 191 height 11
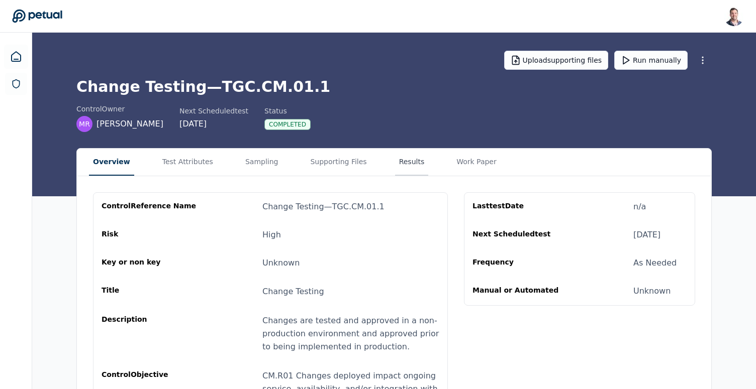
click at [395, 160] on button "Results" at bounding box center [412, 162] width 34 height 27
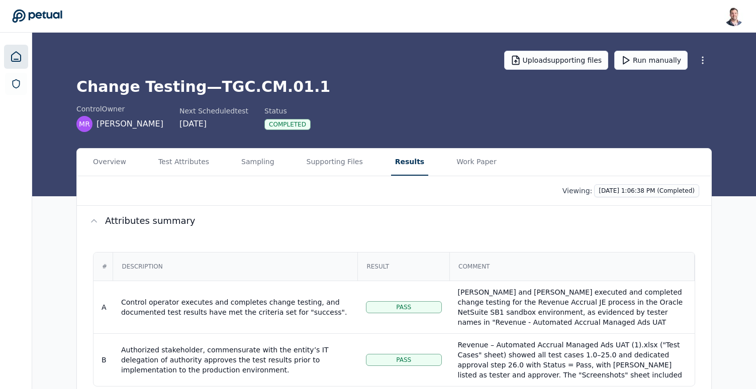
click at [17, 61] on icon at bounding box center [16, 57] width 9 height 10
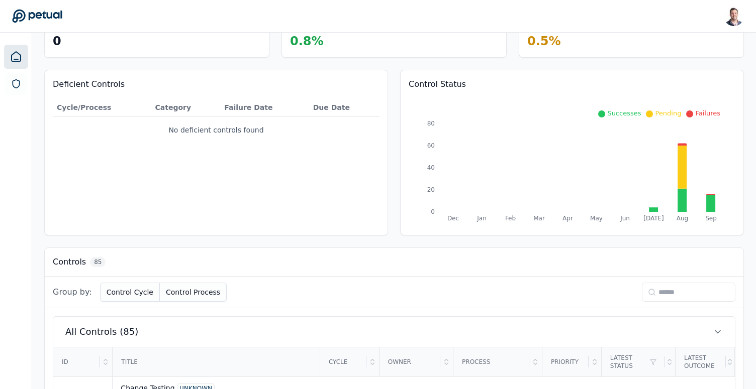
scroll to position [69, 0]
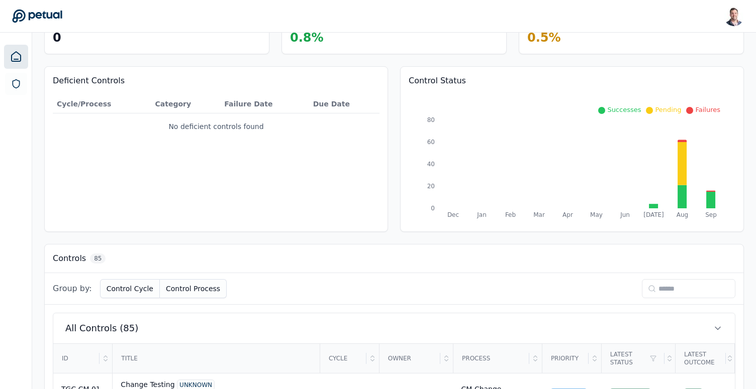
click at [676, 293] on input at bounding box center [687, 288] width 93 height 19
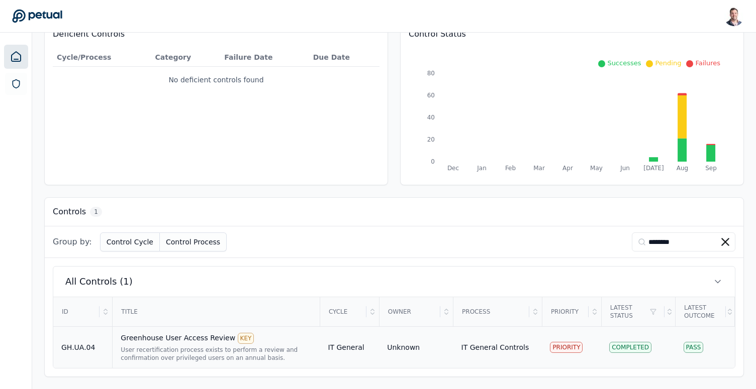
type input "********"
click at [172, 356] on div "User recertification process exists to perform a review and confirmation over p…" at bounding box center [216, 354] width 191 height 16
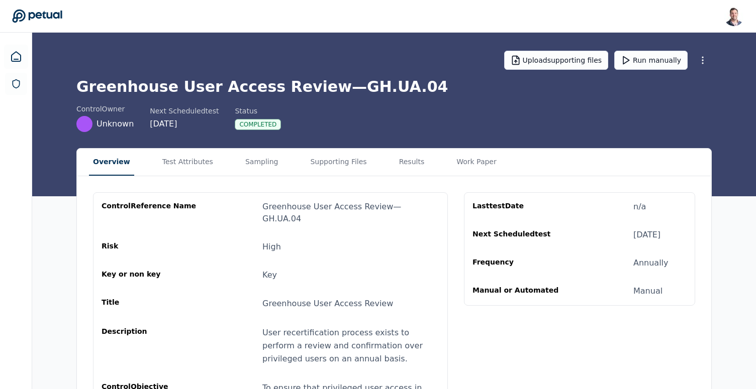
click at [396, 180] on div "control Reference Name Greenhouse User Access Review — GH.UA.04 Risk High Key o…" at bounding box center [394, 317] width 634 height 282
click at [399, 173] on button "Results" at bounding box center [414, 162] width 34 height 27
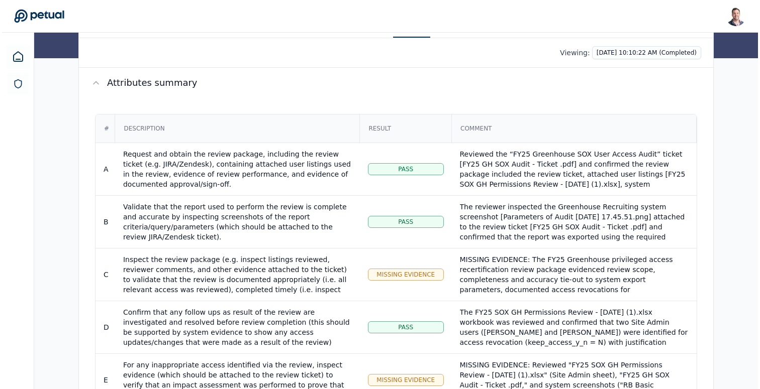
scroll to position [293, 0]
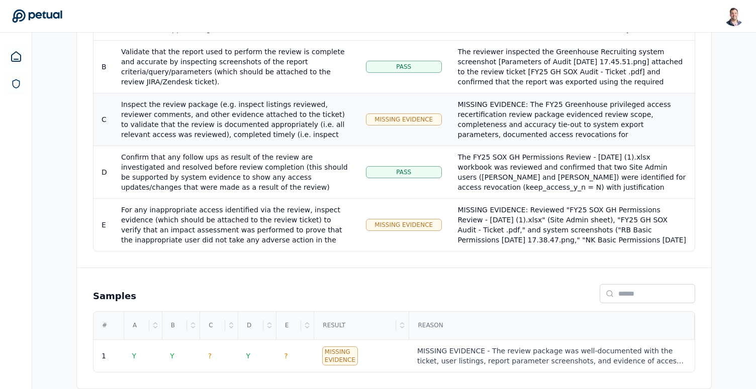
click at [507, 121] on div "MISSING EVIDENCE: The FY25 Greenhouse privileged access recertification review …" at bounding box center [572, 174] width 229 height 151
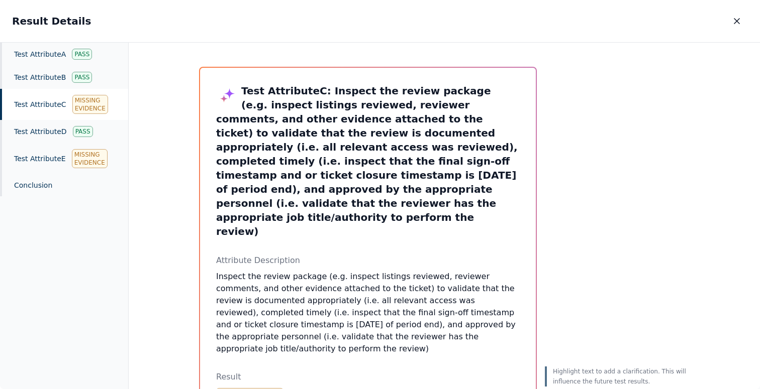
click at [25, 100] on div "Test Attribute C Missing Evidence" at bounding box center [64, 104] width 128 height 31
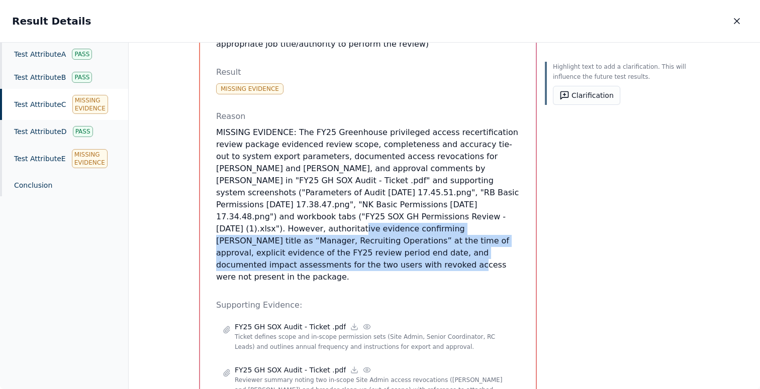
drag, startPoint x: 364, startPoint y: 175, endPoint x: 338, endPoint y: 216, distance: 48.6
click at [338, 216] on p "MISSING EVIDENCE: The FY25 Greenhouse privileged access recertification review …" at bounding box center [367, 205] width 303 height 157
click at [358, 218] on p "MISSING EVIDENCE: The FY25 Greenhouse privileged access recertification review …" at bounding box center [367, 205] width 303 height 157
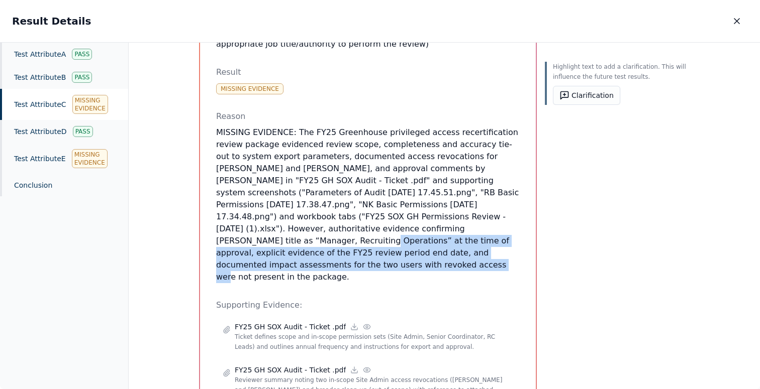
drag, startPoint x: 358, startPoint y: 218, endPoint x: 359, endPoint y: 182, distance: 35.7
click at [359, 182] on p "MISSING EVIDENCE: The FY25 Greenhouse privileged access recertification review …" at bounding box center [367, 205] width 303 height 157
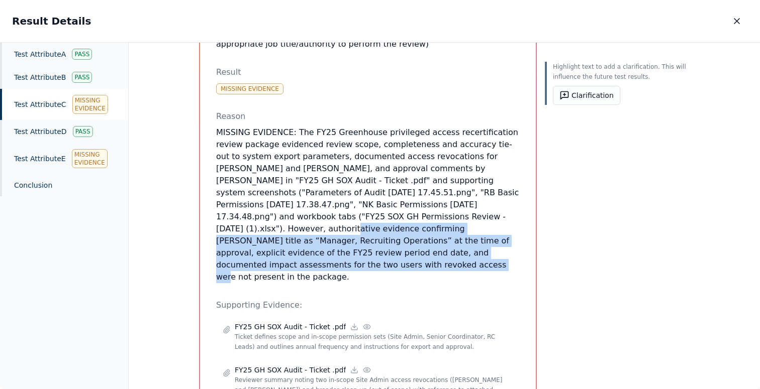
click at [367, 179] on p "MISSING EVIDENCE: The FY25 Greenhouse privileged access recertification review …" at bounding box center [367, 205] width 303 height 157
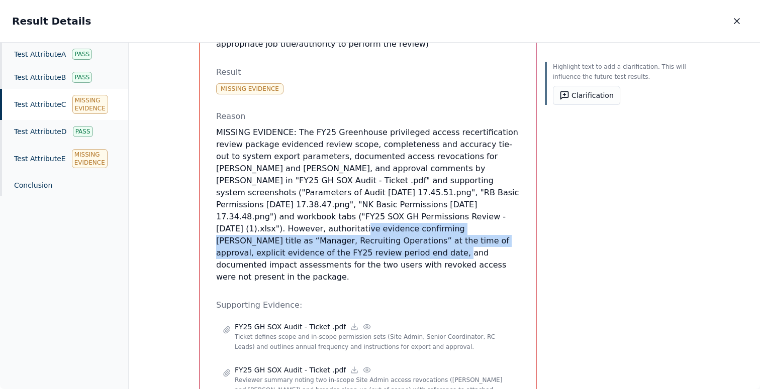
drag, startPoint x: 367, startPoint y: 179, endPoint x: 374, endPoint y: 204, distance: 25.5
click at [374, 204] on p "MISSING EVIDENCE: The FY25 Greenhouse privileged access recertification review …" at bounding box center [367, 205] width 303 height 157
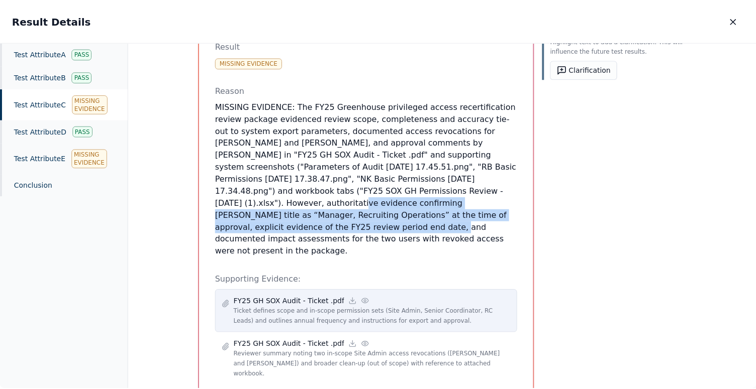
scroll to position [372, 0]
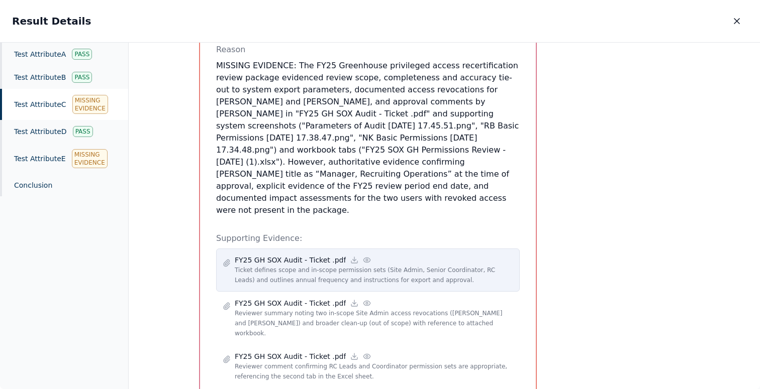
click at [363, 256] on icon at bounding box center [367, 260] width 8 height 8
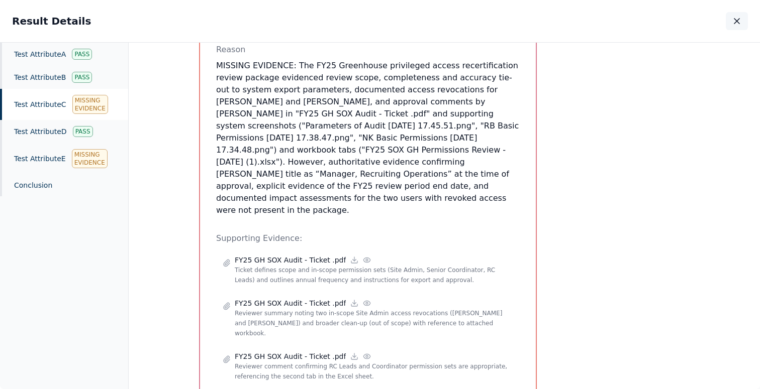
click at [739, 16] on button "button" at bounding box center [736, 21] width 22 height 18
